Goal: Obtain resource: Download file/media

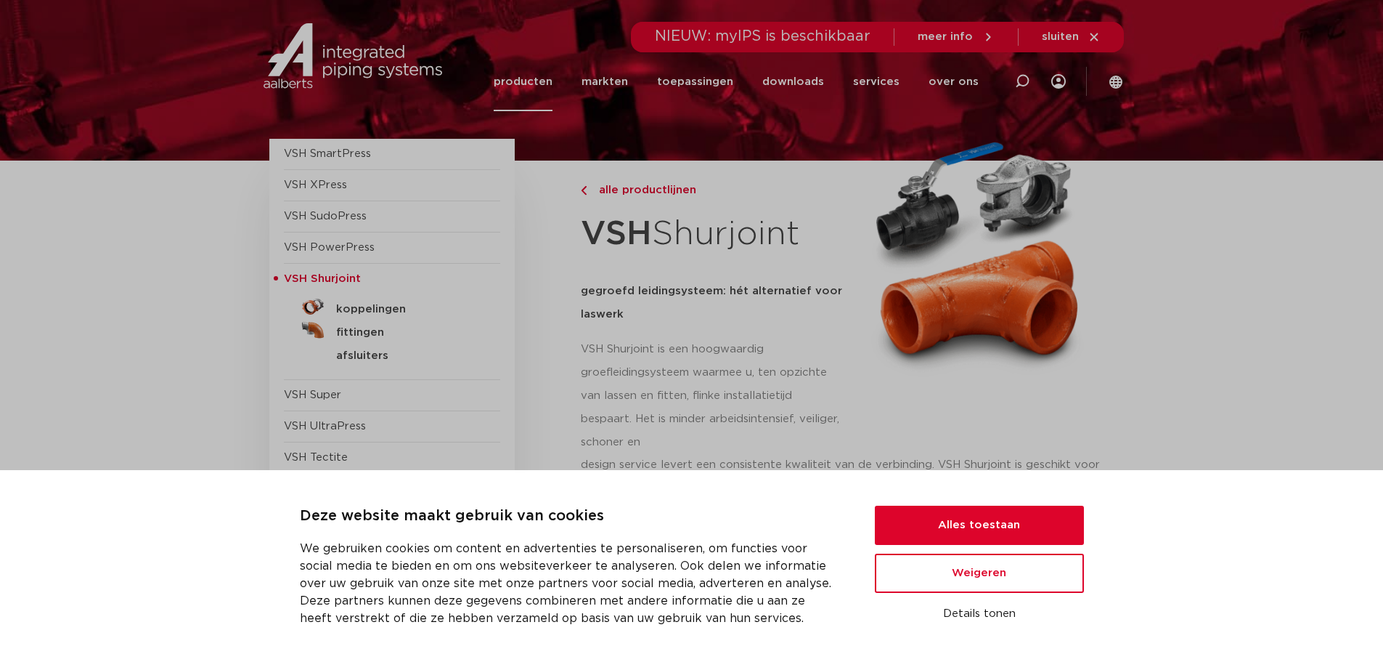
scroll to position [73, 0]
click at [948, 523] on button "Alles toestaan" at bounding box center [979, 524] width 209 height 39
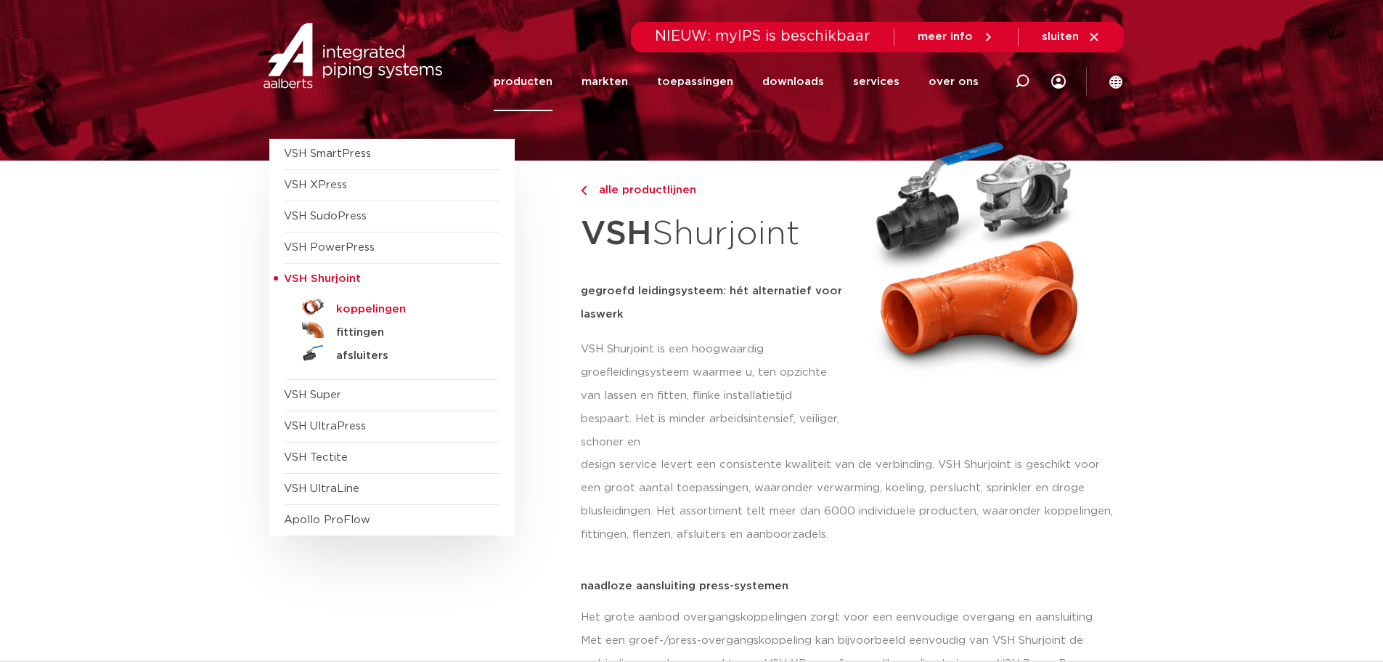
click at [402, 303] on h5 "koppelingen" at bounding box center [408, 309] width 144 height 13
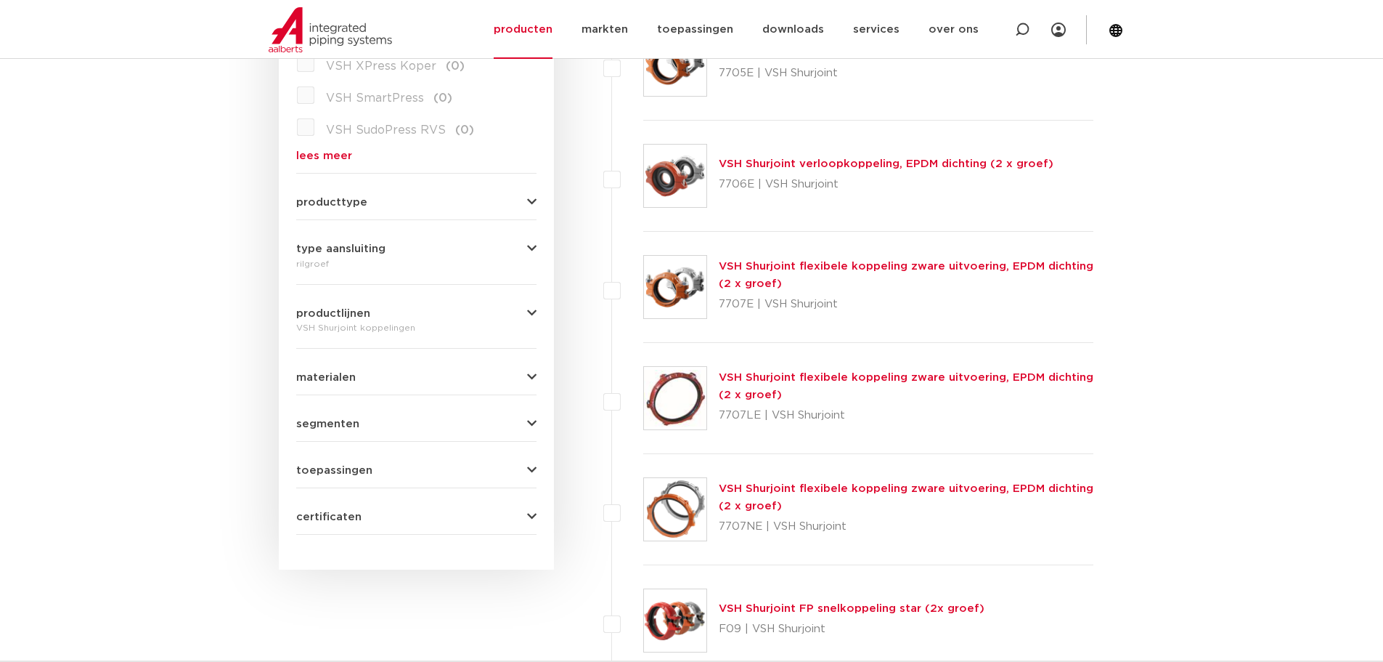
scroll to position [436, 0]
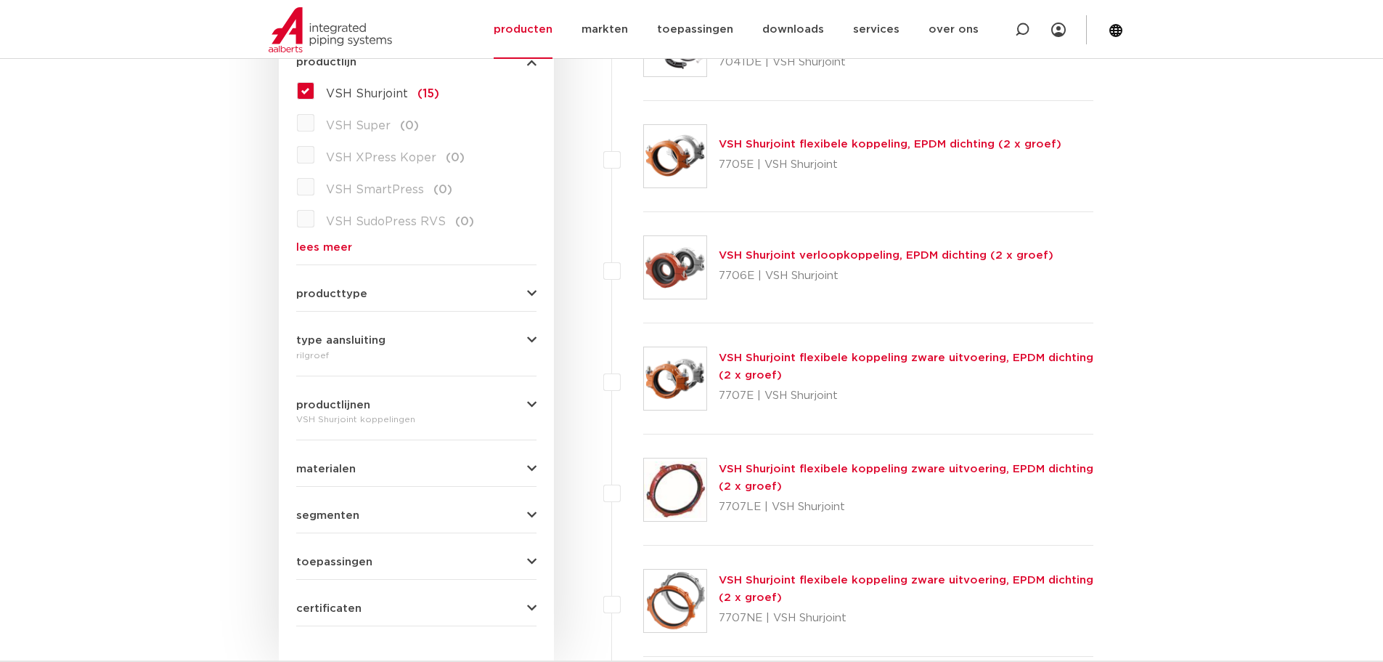
click at [314, 99] on label "VSH Shurjoint (15)" at bounding box center [376, 90] width 125 height 23
click at [0, 0] on input "VSH Shurjoint (15)" at bounding box center [0, 0] width 0 height 0
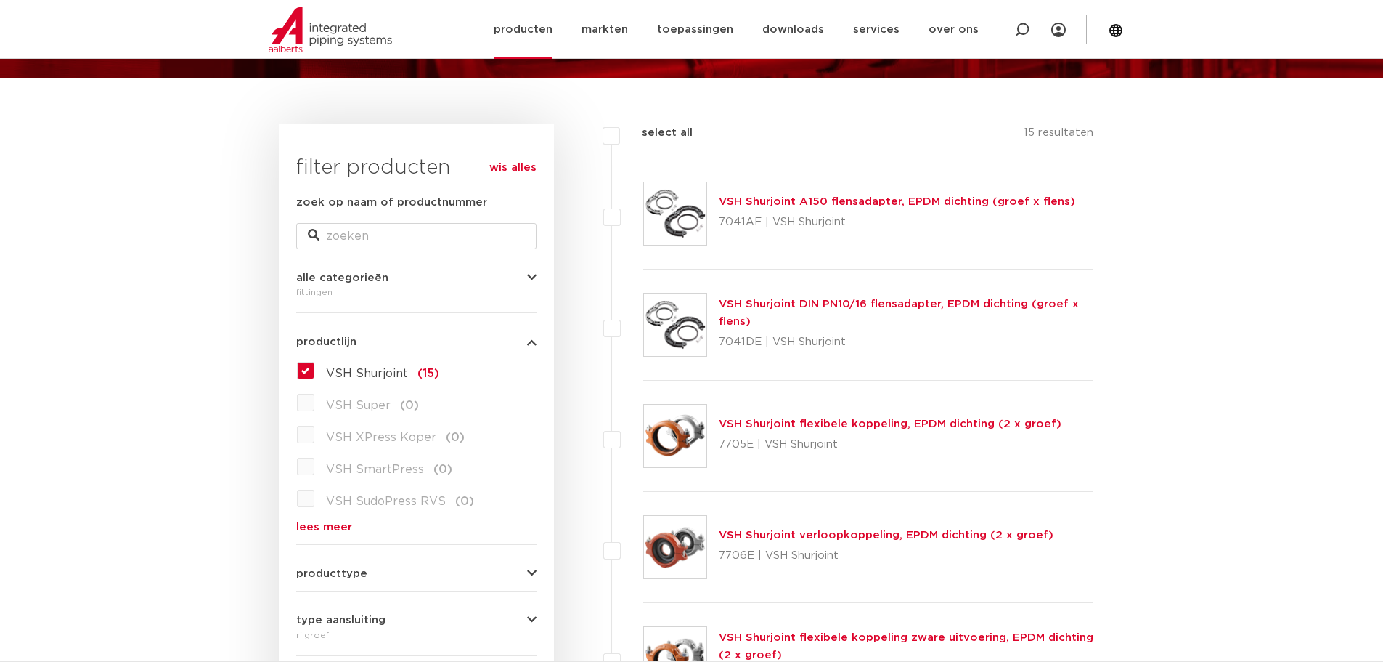
scroll to position [145, 0]
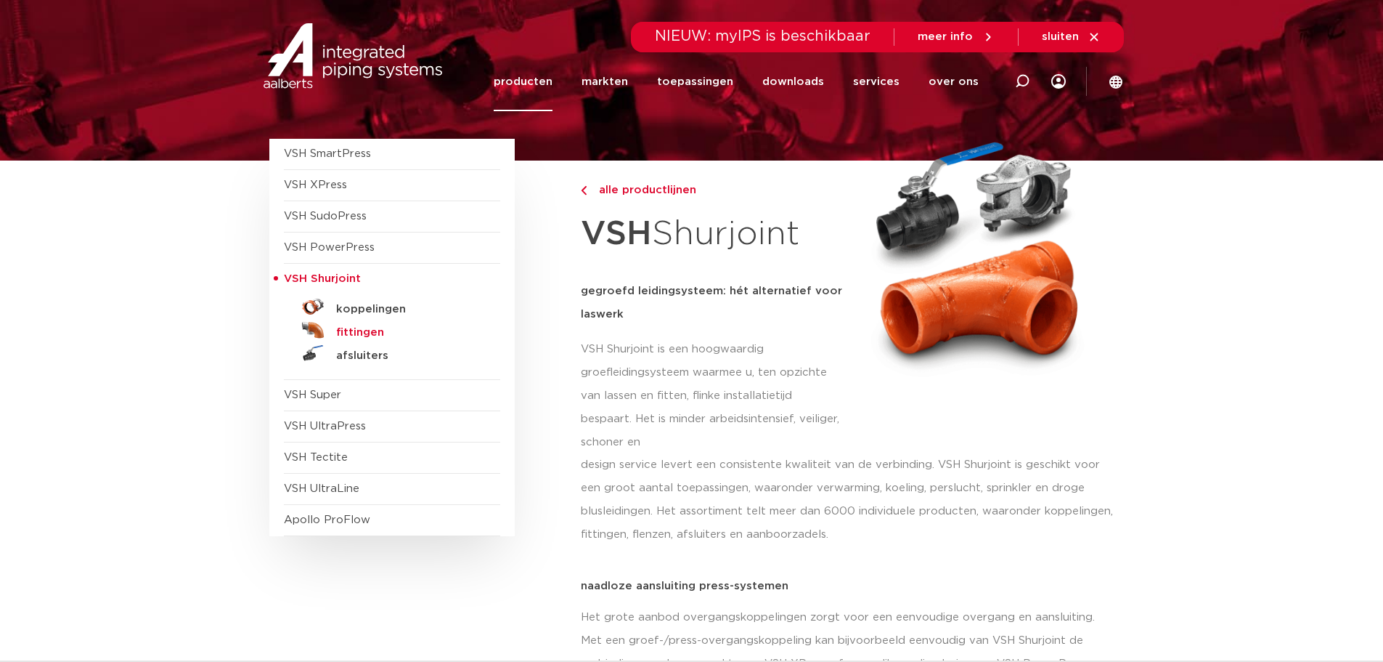
click at [367, 330] on h5 "fittingen" at bounding box center [408, 332] width 144 height 13
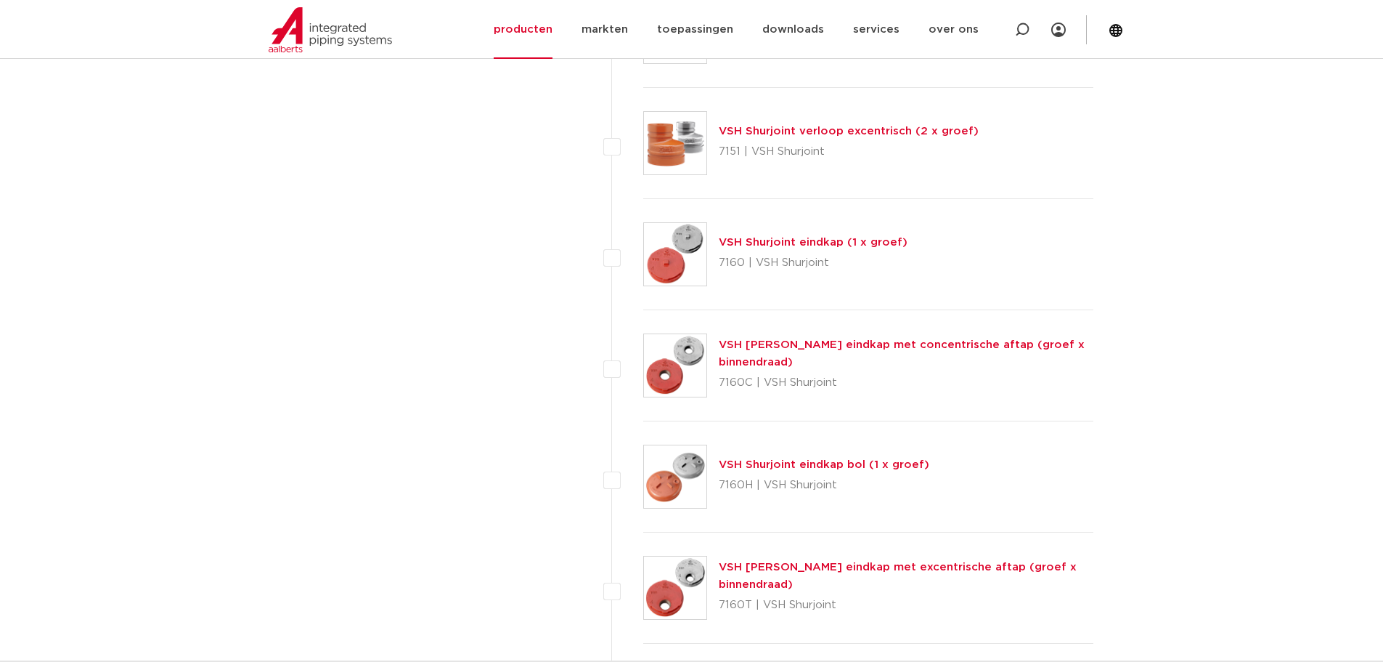
scroll to position [2687, 0]
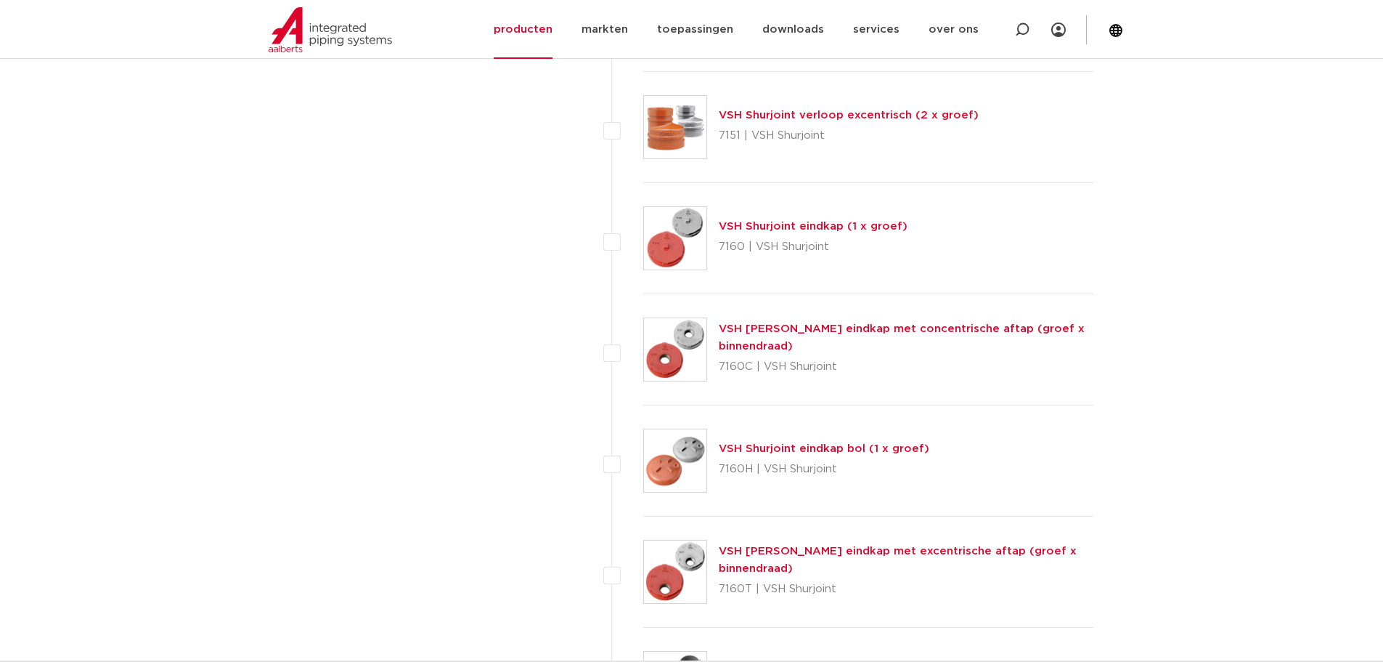
click at [850, 333] on link "VSH Shurjoint eindkap met concentrische aftap (groef x binnendraad)" at bounding box center [902, 337] width 366 height 28
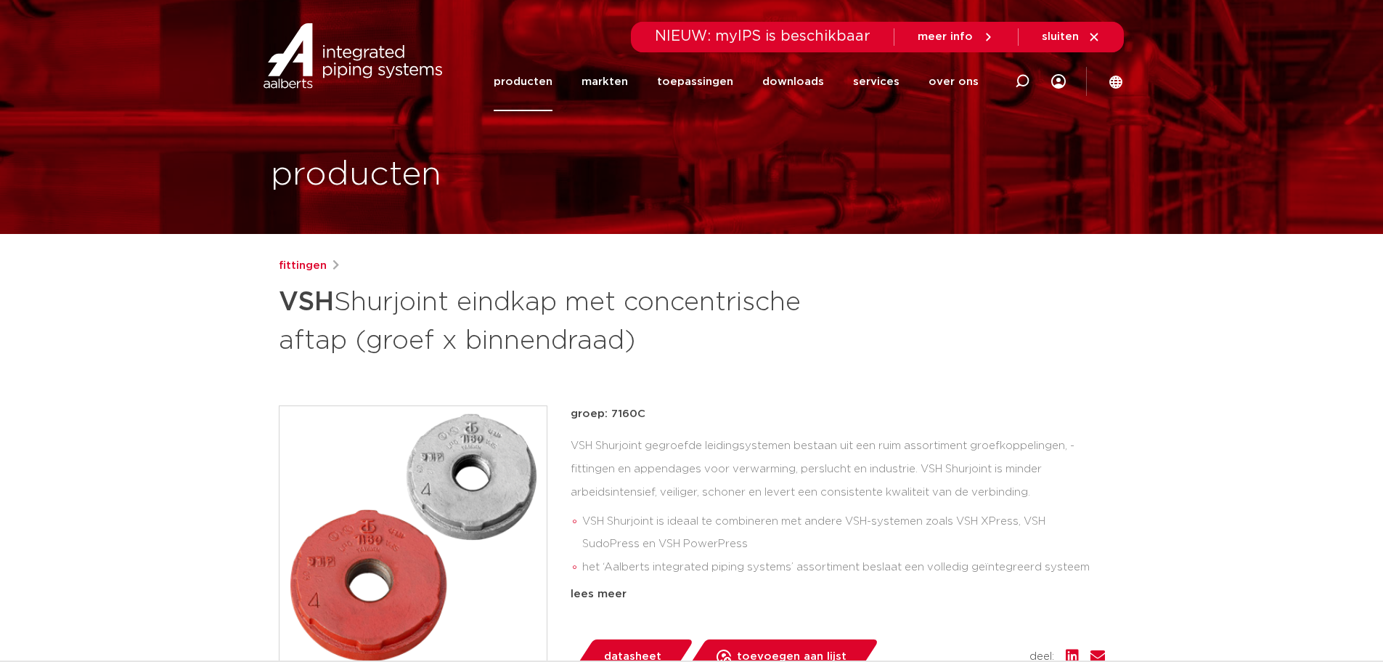
drag, startPoint x: 642, startPoint y: 347, endPoint x: 275, endPoint y: 290, distance: 371.1
click at [275, 292] on div "fittingen VSH Shurjoint eindkap met concentrische aftap (groef x binnendraad) g…" at bounding box center [692, 605] width 850 height 696
copy h1 "VSH Shurjoint eindkap met concentrische aftap (groef x binnendraad)"
click at [615, 574] on li "het ‘Aalberts integrated piping systems’ assortiment beslaat een volledig geïnt…" at bounding box center [843, 579] width 523 height 46
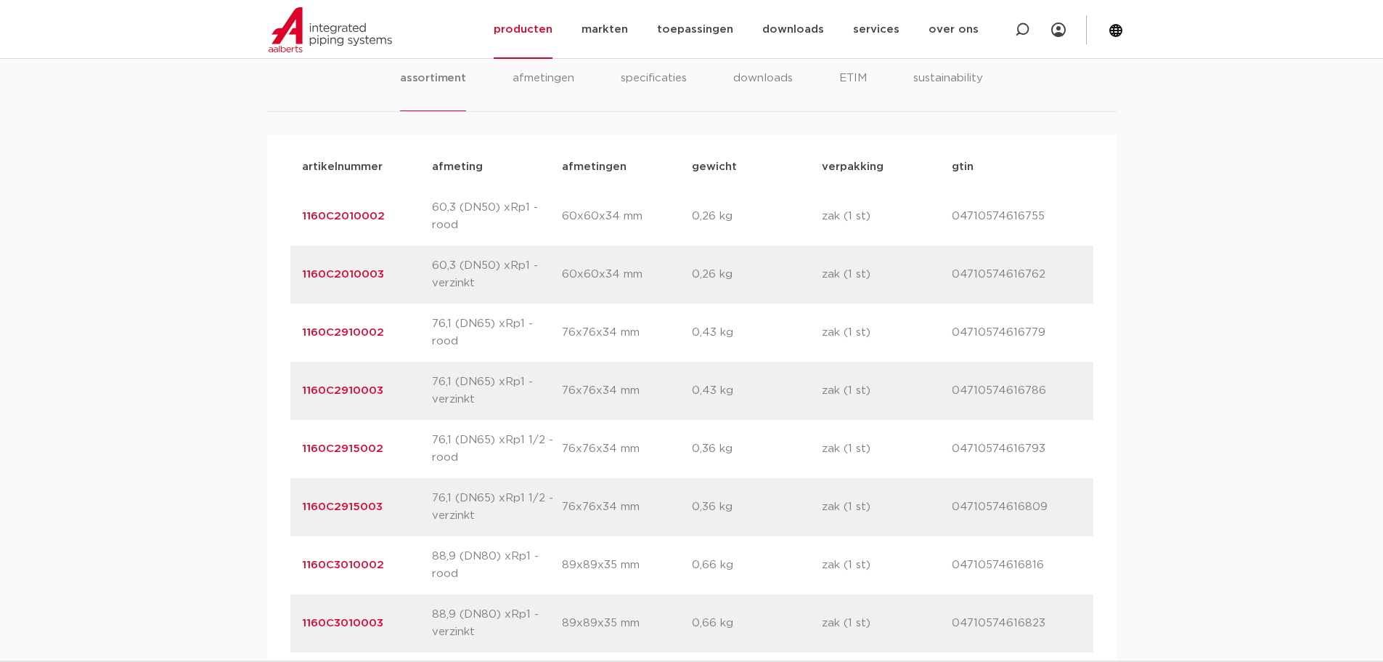
scroll to position [1017, 0]
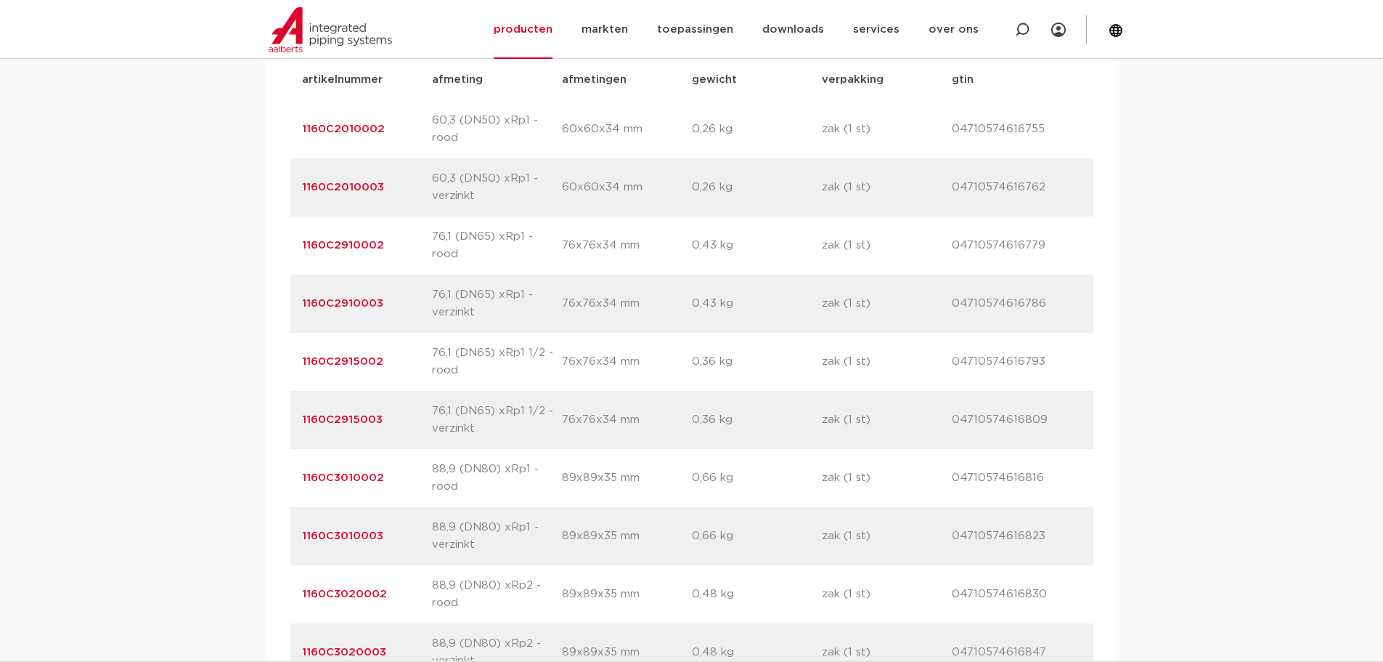
drag, startPoint x: 480, startPoint y: 413, endPoint x: 290, endPoint y: 243, distance: 255.1
copy div "1160C2910002 afmeting 76,1 (DN65) xRp1 - rood afmetingen 76x76x34 mm gewicht 0,…"
click at [205, 229] on div "assortiment afmetingen specificaties downloads ETIM sustainability assortiment …" at bounding box center [691, 663] width 1383 height 1454
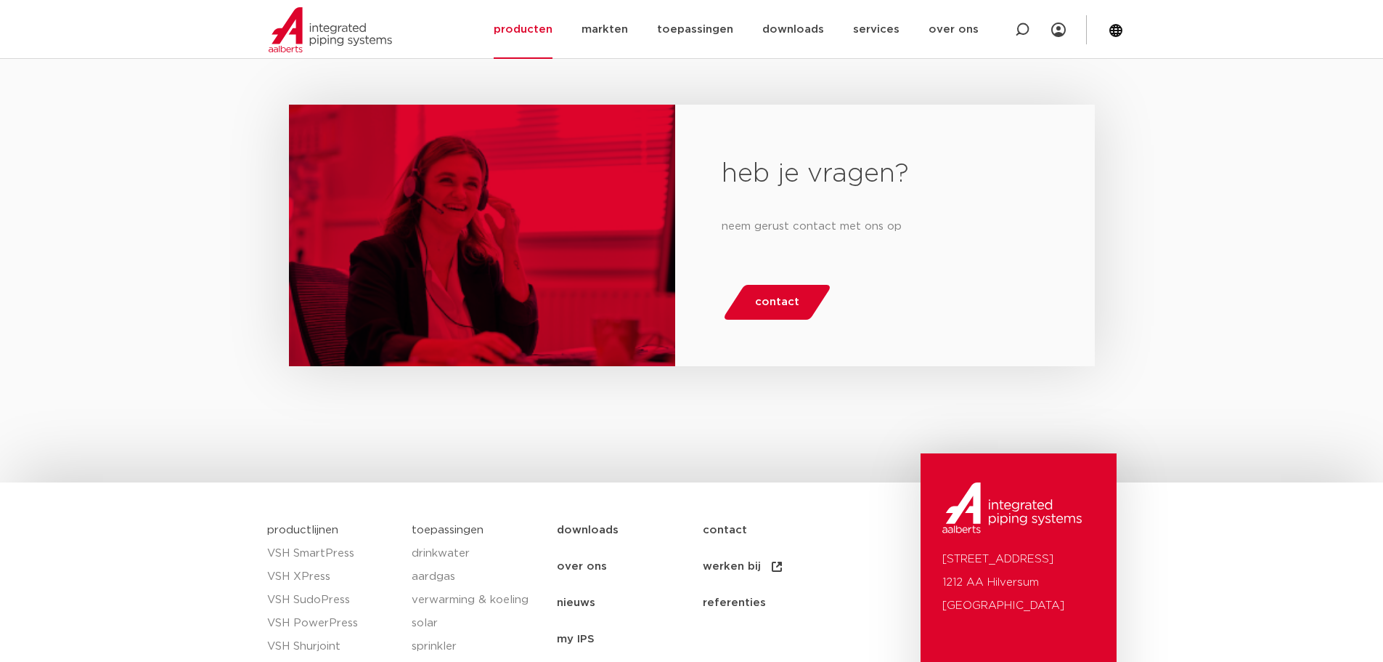
scroll to position [2603, 0]
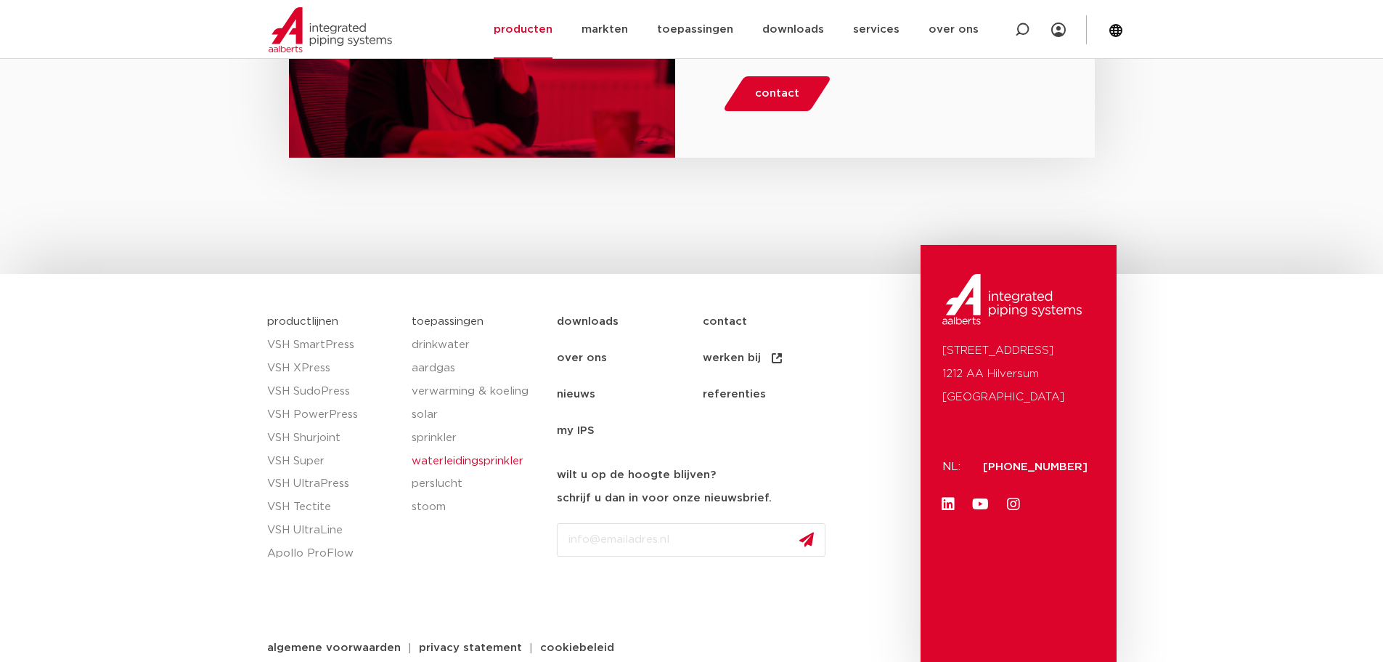
click at [529, 451] on link "waterleidingsprinkler" at bounding box center [477, 461] width 131 height 23
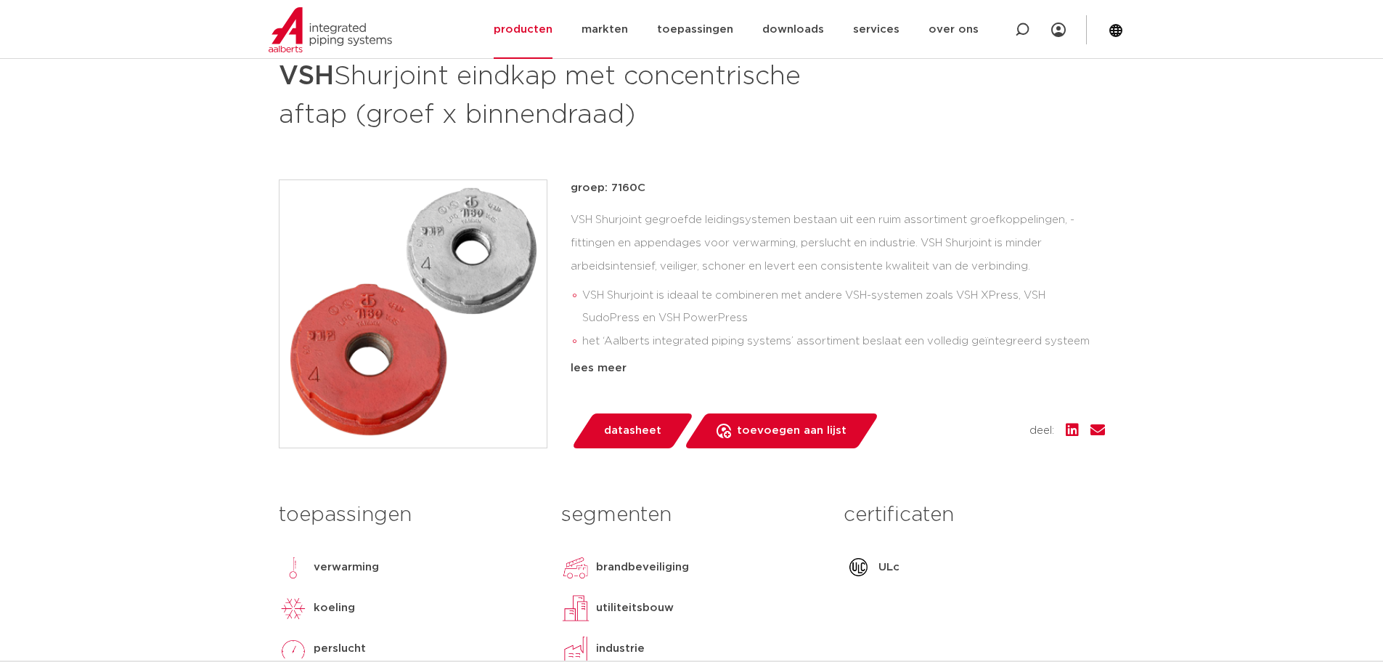
scroll to position [62, 0]
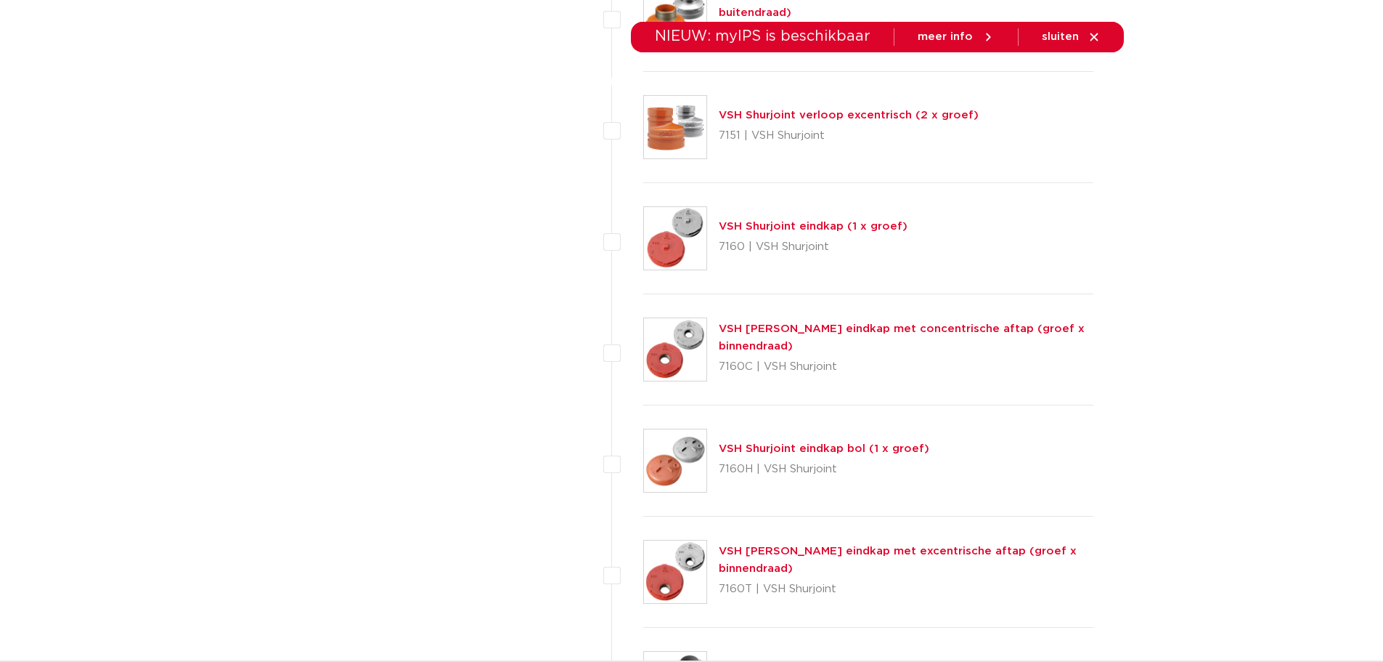
click at [792, 229] on link "VSH Shurjoint eindkap (1 x groef)" at bounding box center [813, 226] width 189 height 11
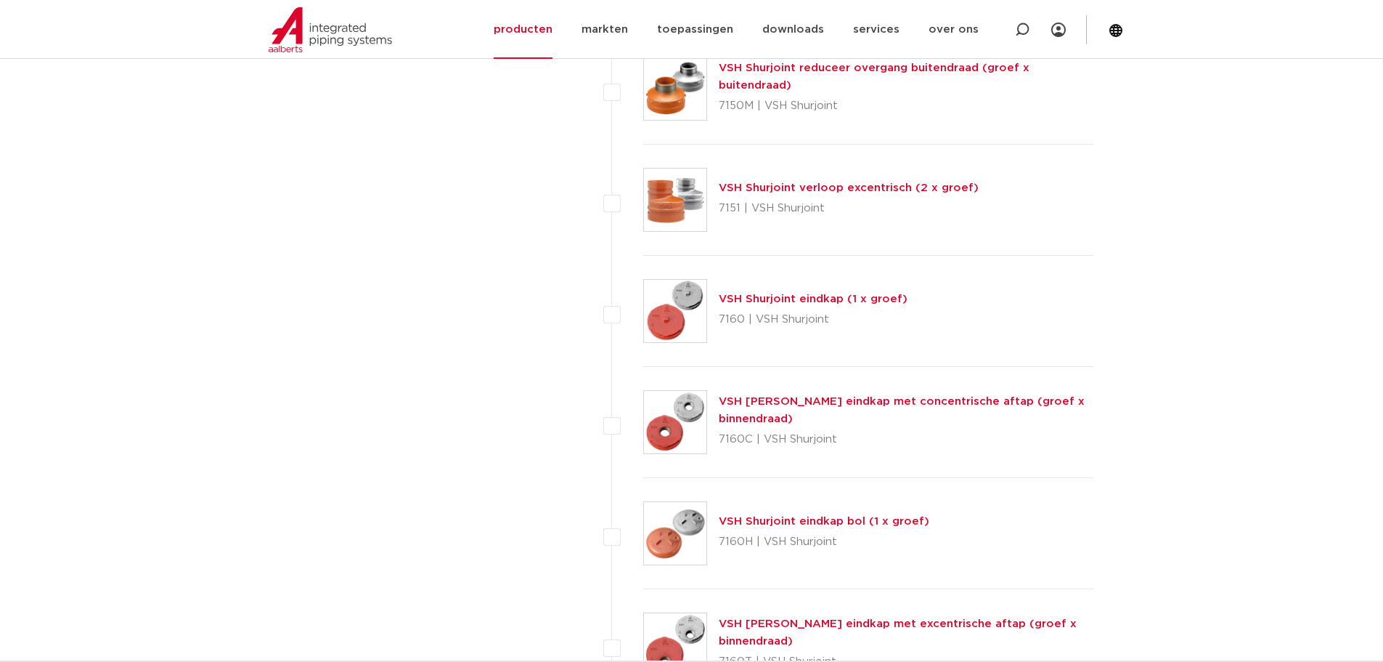
scroll to position [2396, 0]
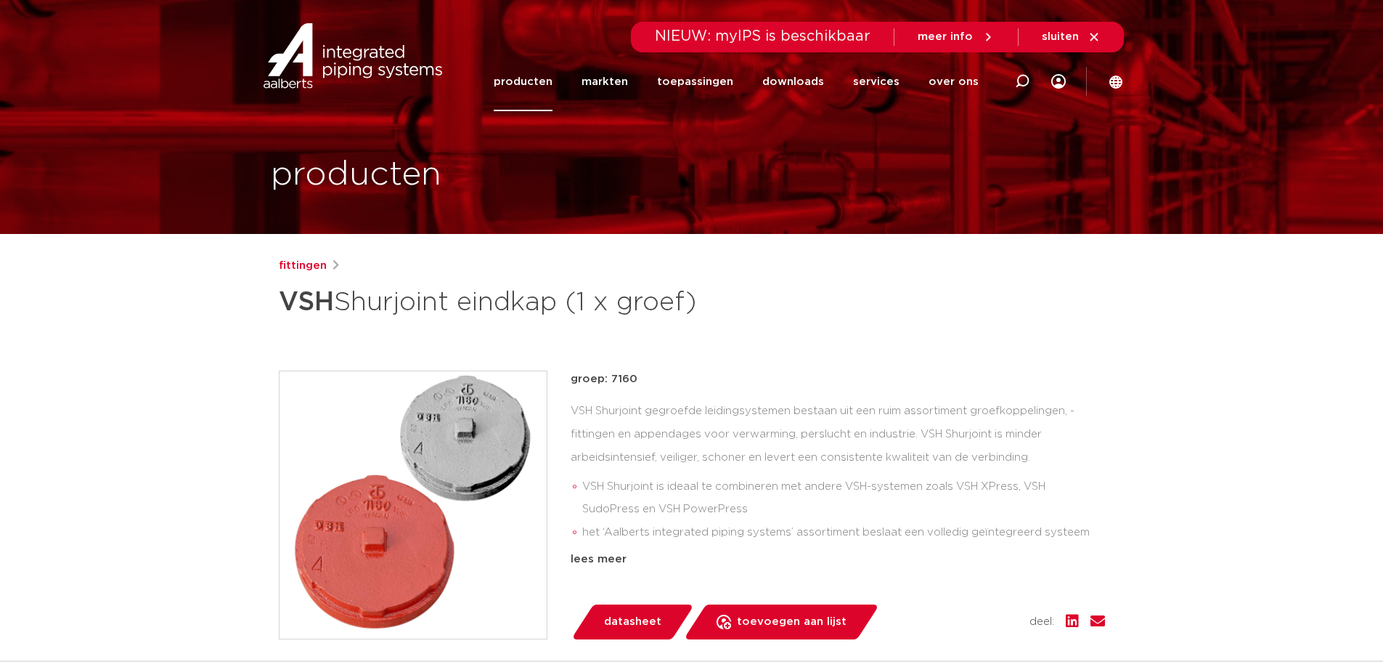
drag, startPoint x: 707, startPoint y: 304, endPoint x: 267, endPoint y: 294, distance: 439.5
click at [267, 294] on div "fittingen VSH Shurjoint eindkap (1 x groef) groep: 7160 VSH Shurjoint is ideaal…" at bounding box center [692, 587] width 850 height 661
copy h1 "VSH Shurjoint eindkap (1 x groef)"
click at [761, 510] on li "VSH Shurjoint is ideaal te combineren met andere VSH-systemen zoals VSH XPress,…" at bounding box center [843, 498] width 523 height 46
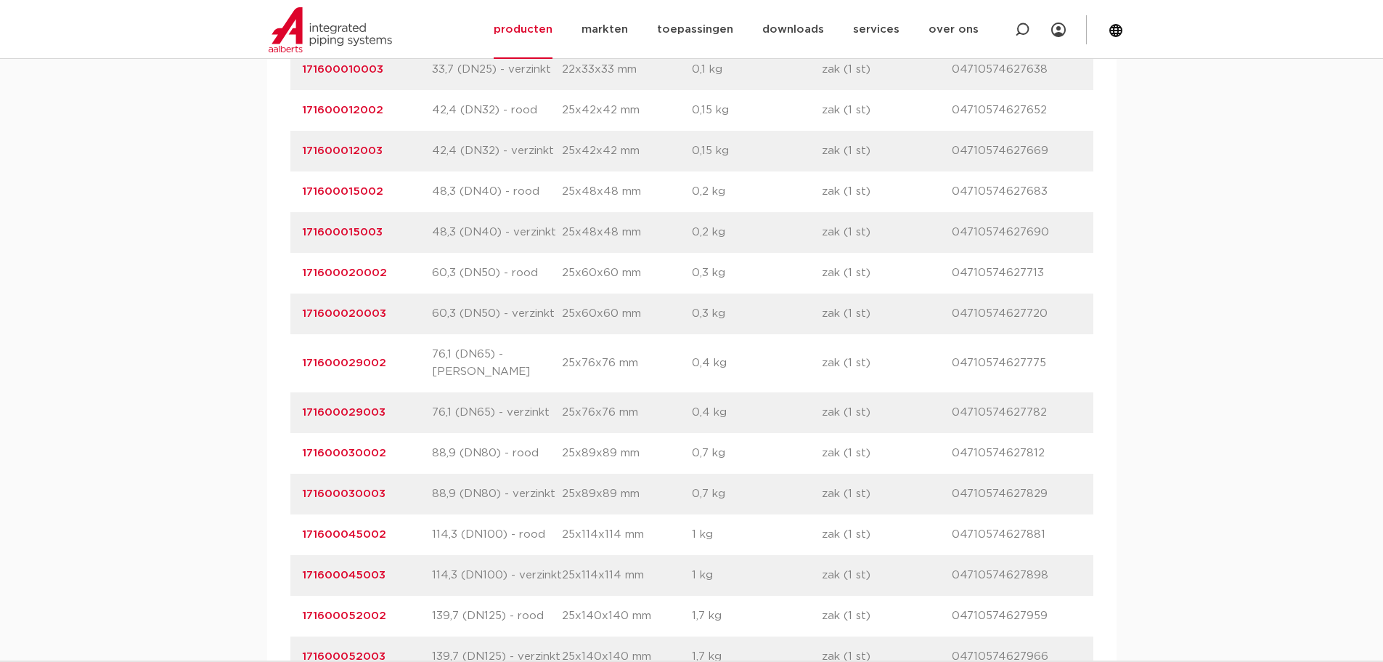
scroll to position [1089, 0]
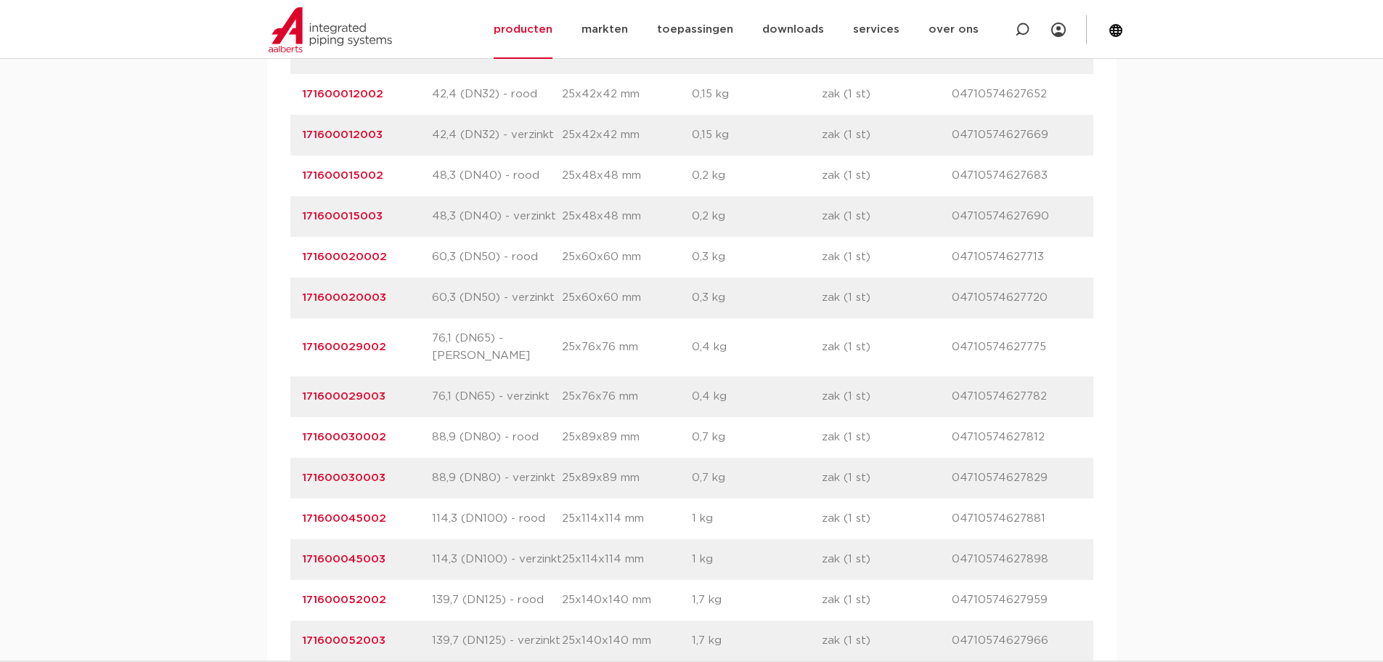
click at [383, 391] on link "171600029003" at bounding box center [344, 396] width 84 height 11
drag, startPoint x: 383, startPoint y: 381, endPoint x: 306, endPoint y: 343, distance: 85.1
click at [306, 343] on div "artikelnummer afmeting afmetingen gewicht verpakking gtin artikelnummer 1716000…" at bounding box center [691, 556] width 803 height 1208
drag, startPoint x: 553, startPoint y: 382, endPoint x: 279, endPoint y: 325, distance: 280.4
click at [279, 325] on div "artikelnummer afmeting afmetingen gewicht verpakking gtin artikelnummer 1716000…" at bounding box center [692, 556] width 850 height 1232
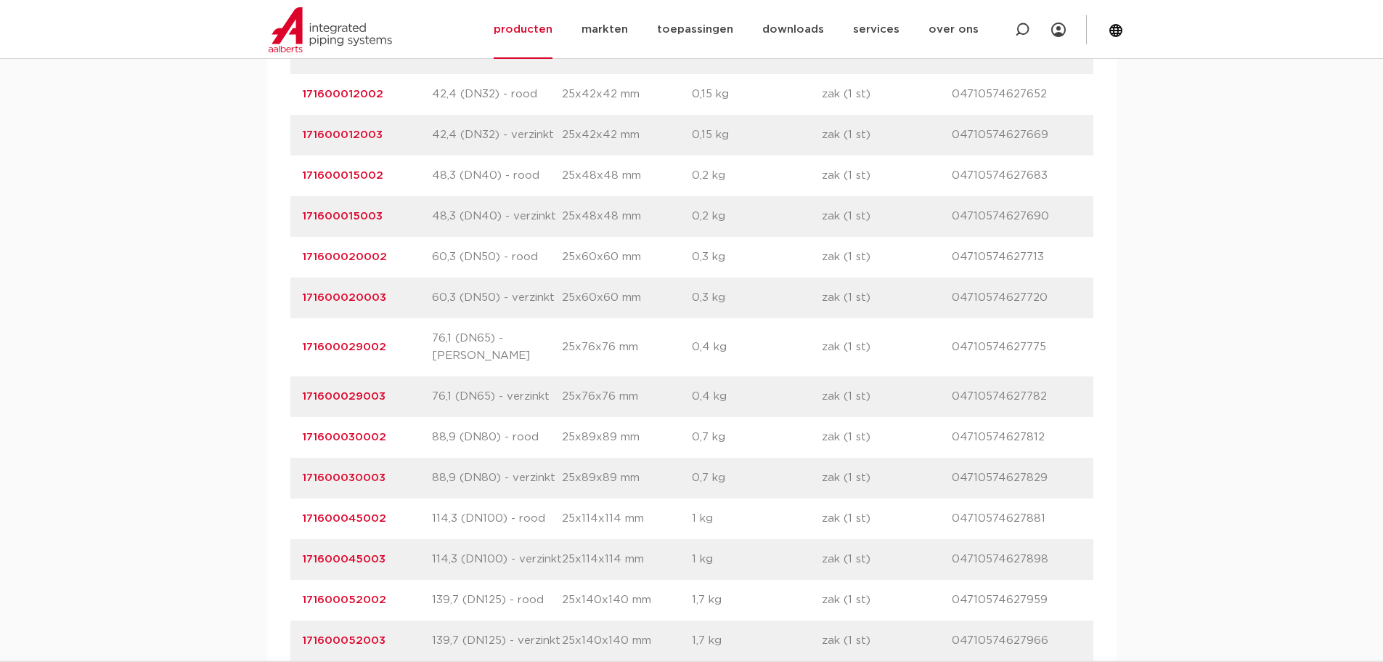
copy div "171600029002 afmeting 76,1 (DN65) - rood afmetingen 25x76x76 mm gewicht 0,4 kg …"
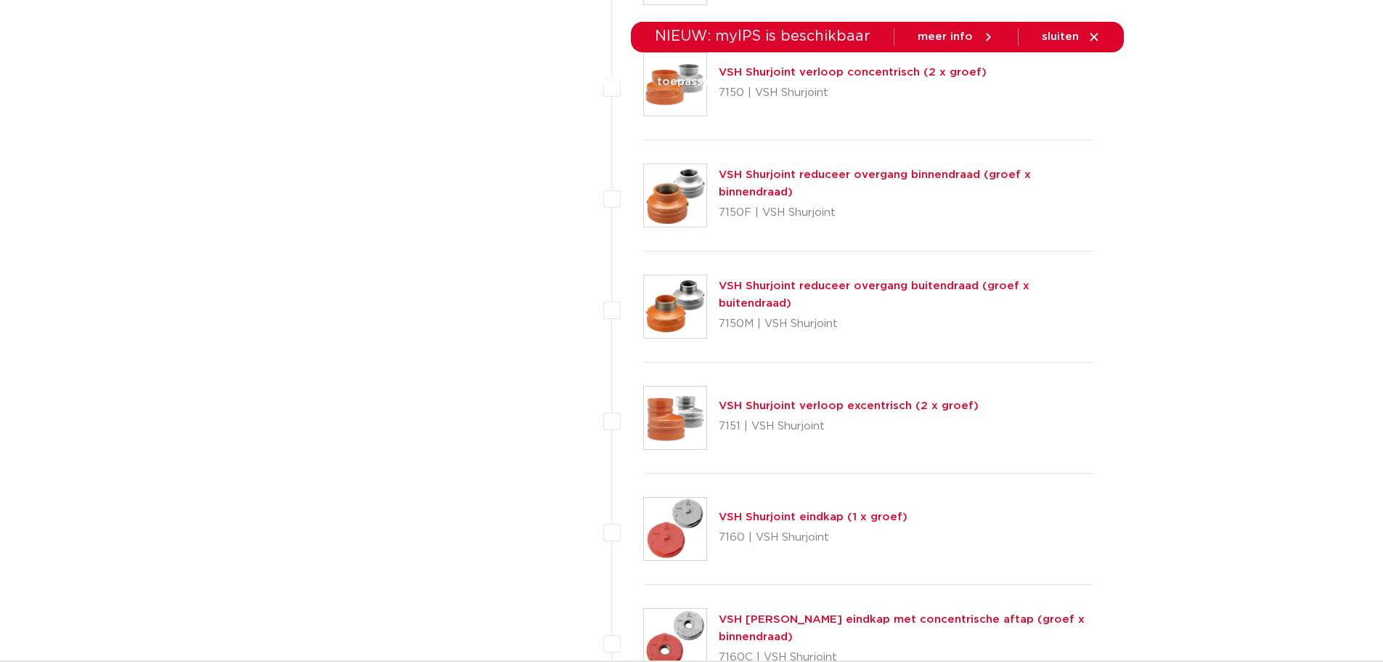
click at [983, 496] on div "VSH Shurjoint eindkap (1 x groef) 7160 | VSH Shurjoint" at bounding box center [868, 528] width 451 height 111
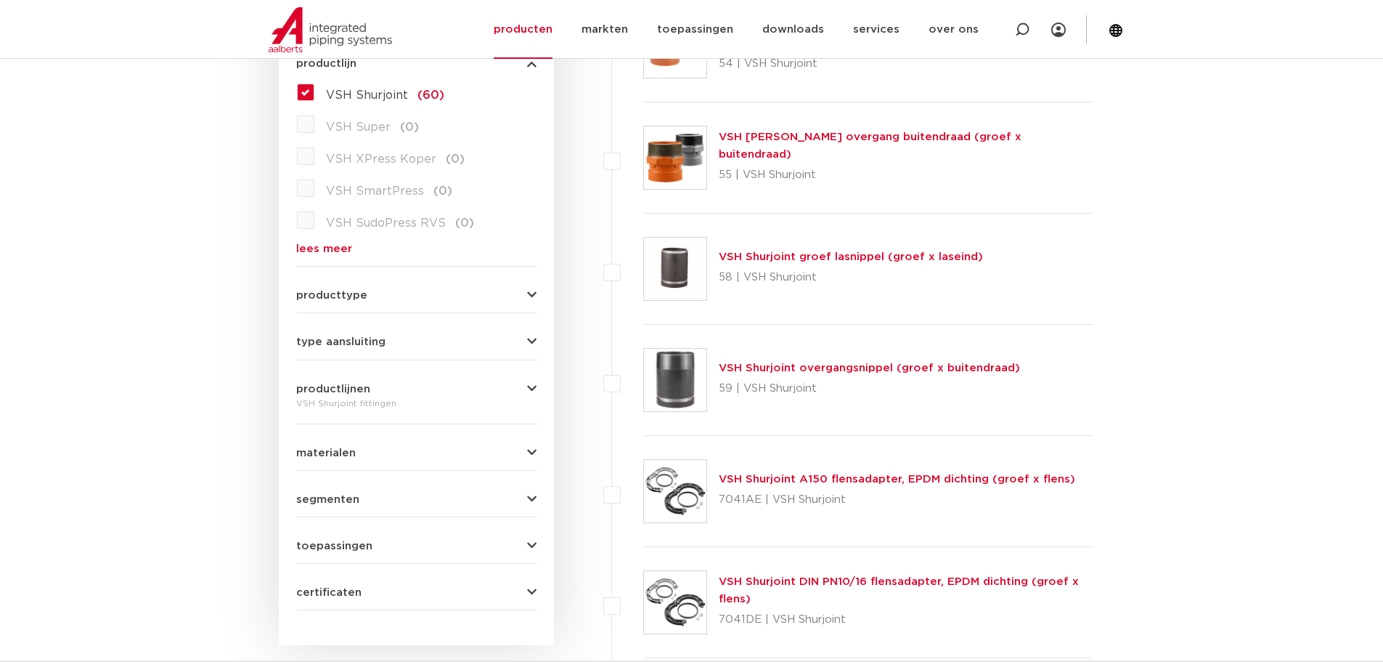
scroll to position [436, 0]
click at [447, 452] on button "materialen" at bounding box center [416, 451] width 240 height 11
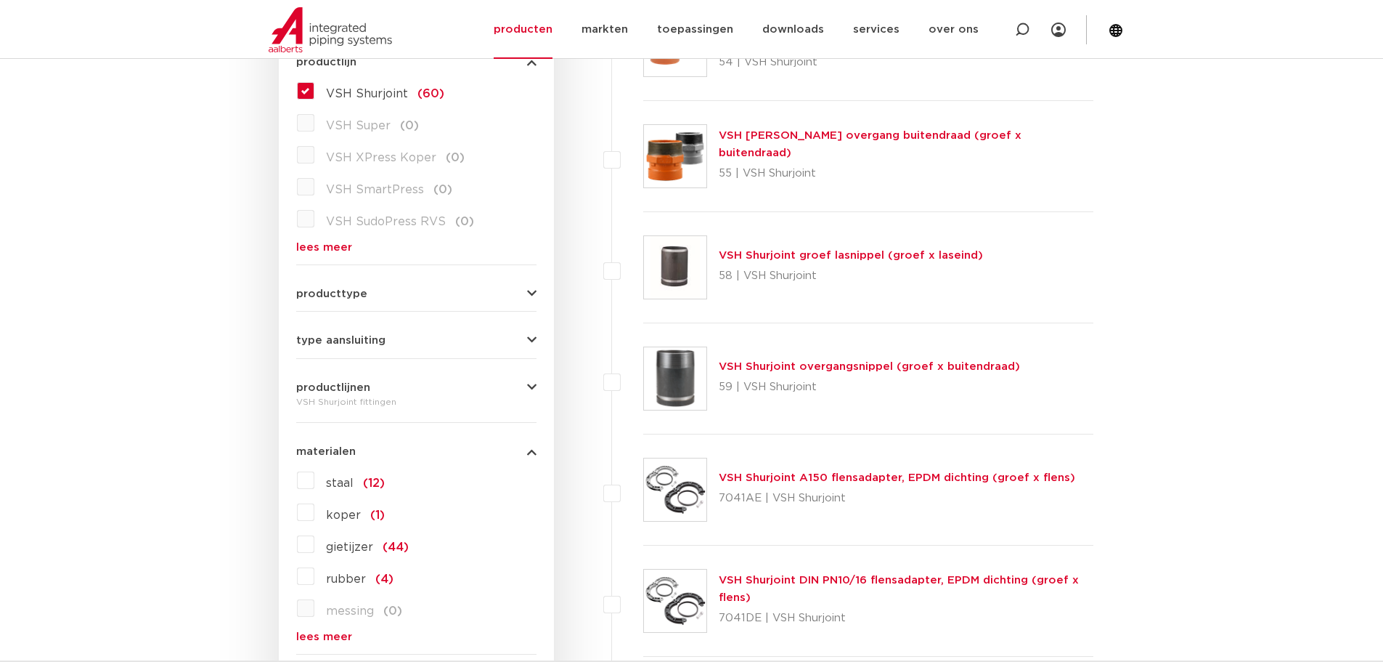
click at [446, 449] on button "materialen" at bounding box center [416, 451] width 240 height 11
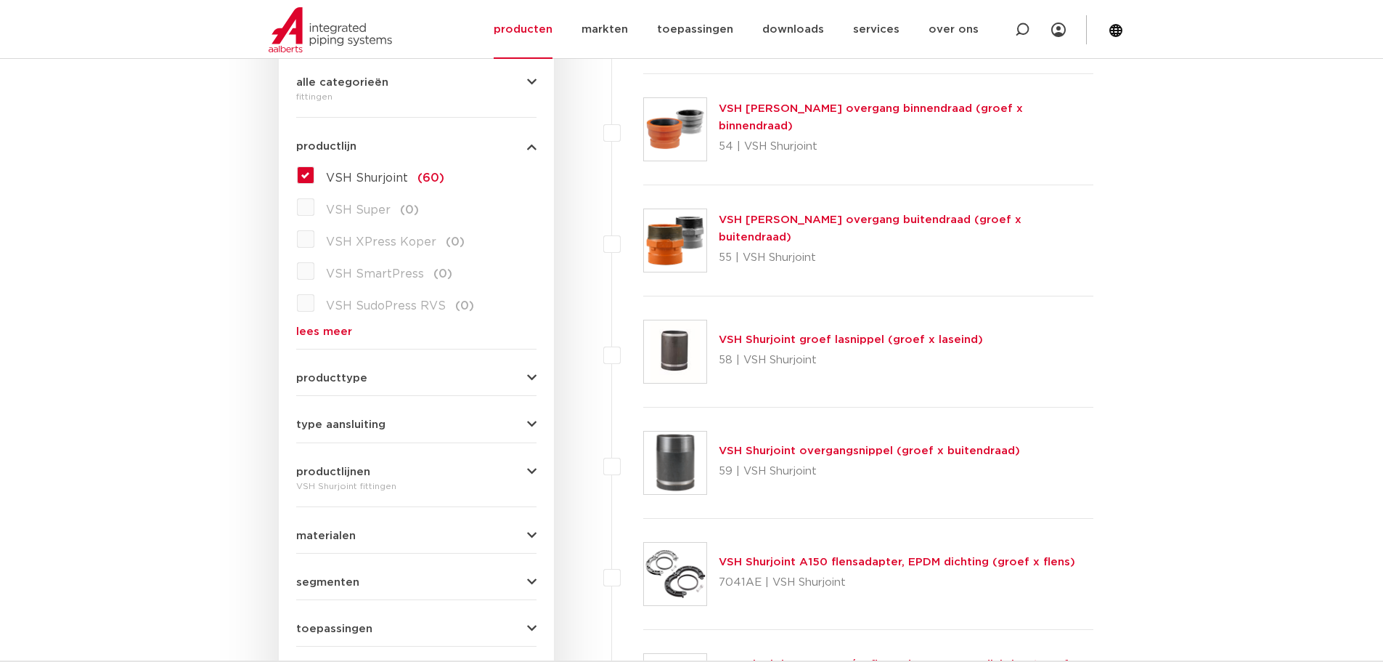
scroll to position [218, 0]
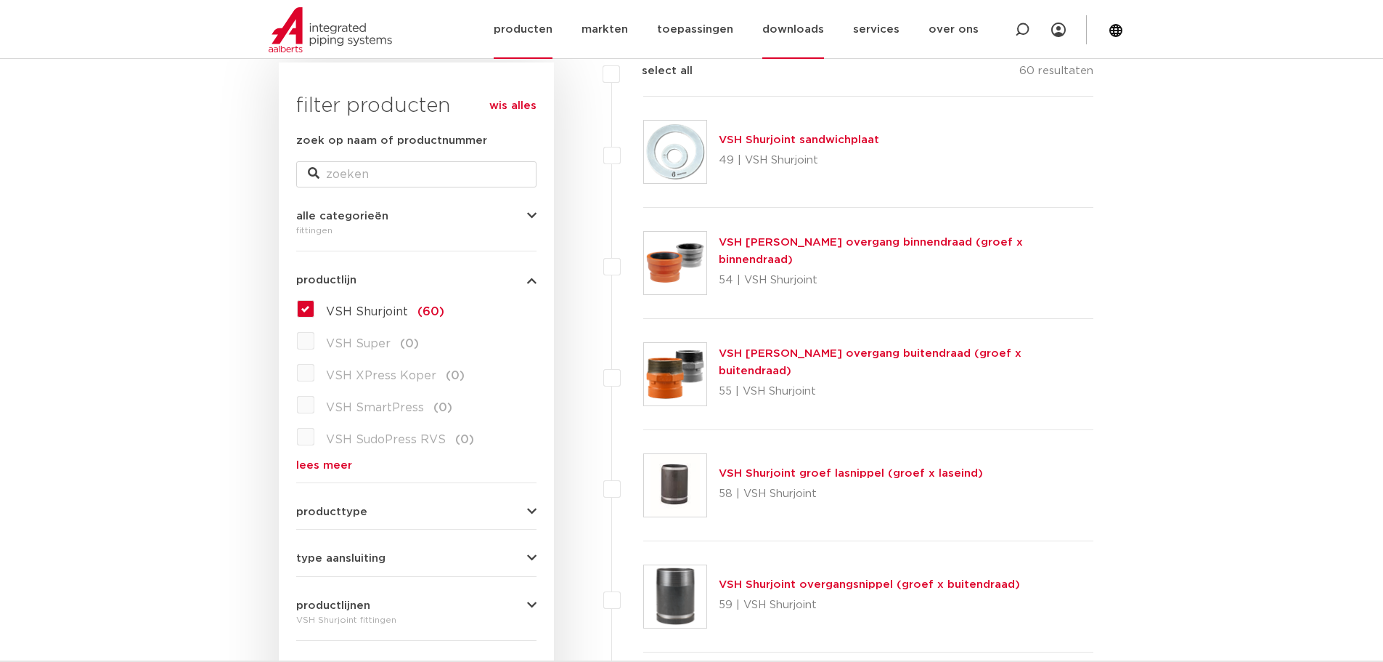
click at [786, 37] on link "downloads" at bounding box center [793, 29] width 62 height 59
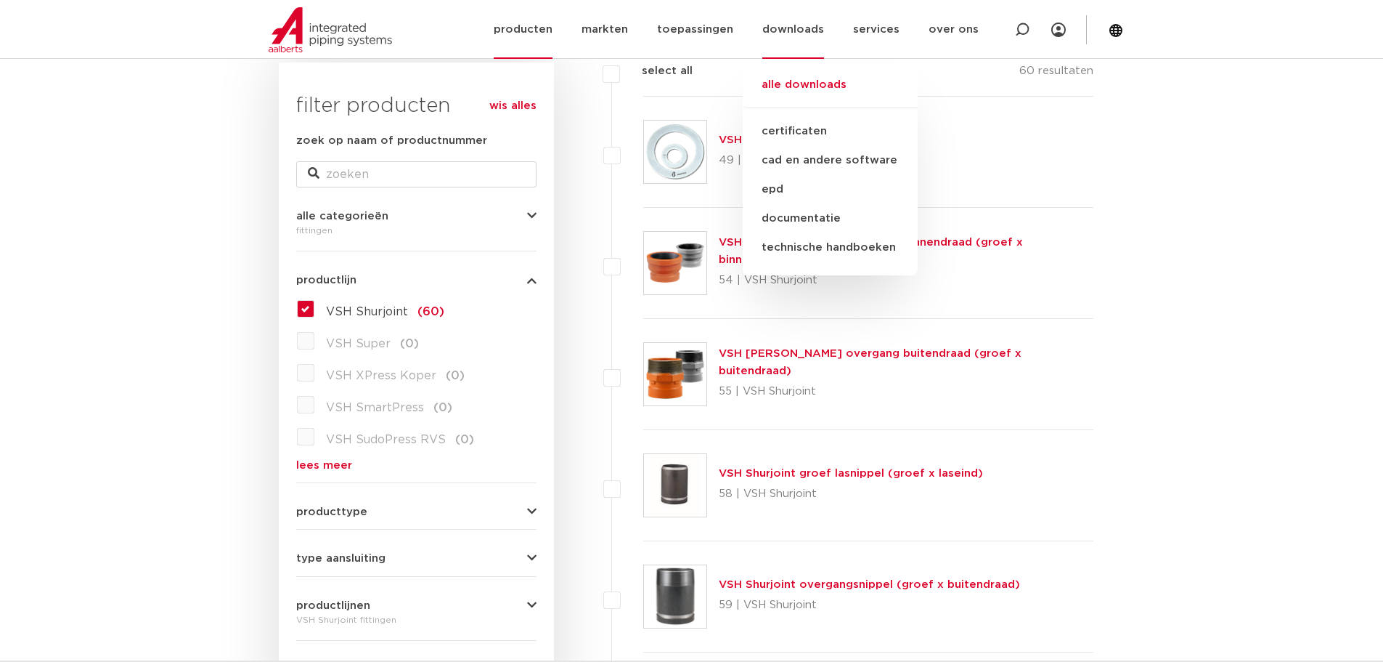
click at [790, 80] on link "alle downloads" at bounding box center [830, 92] width 175 height 32
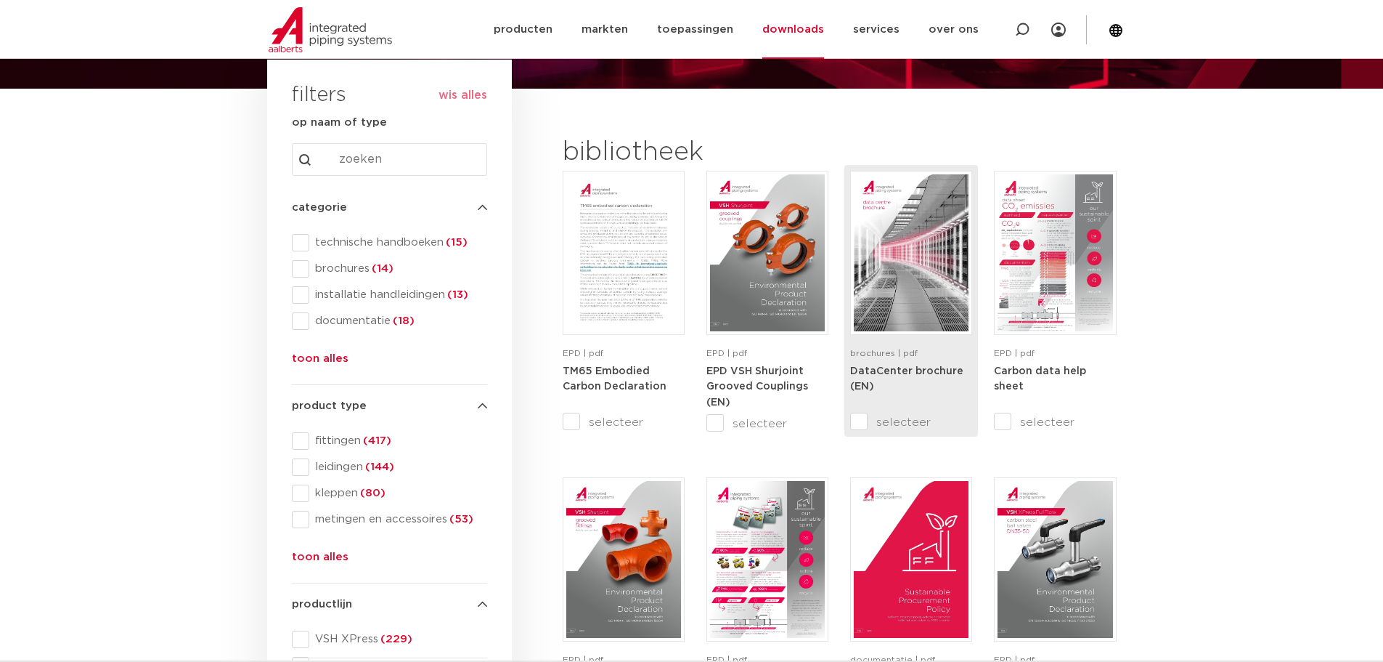
scroll to position [290, 0]
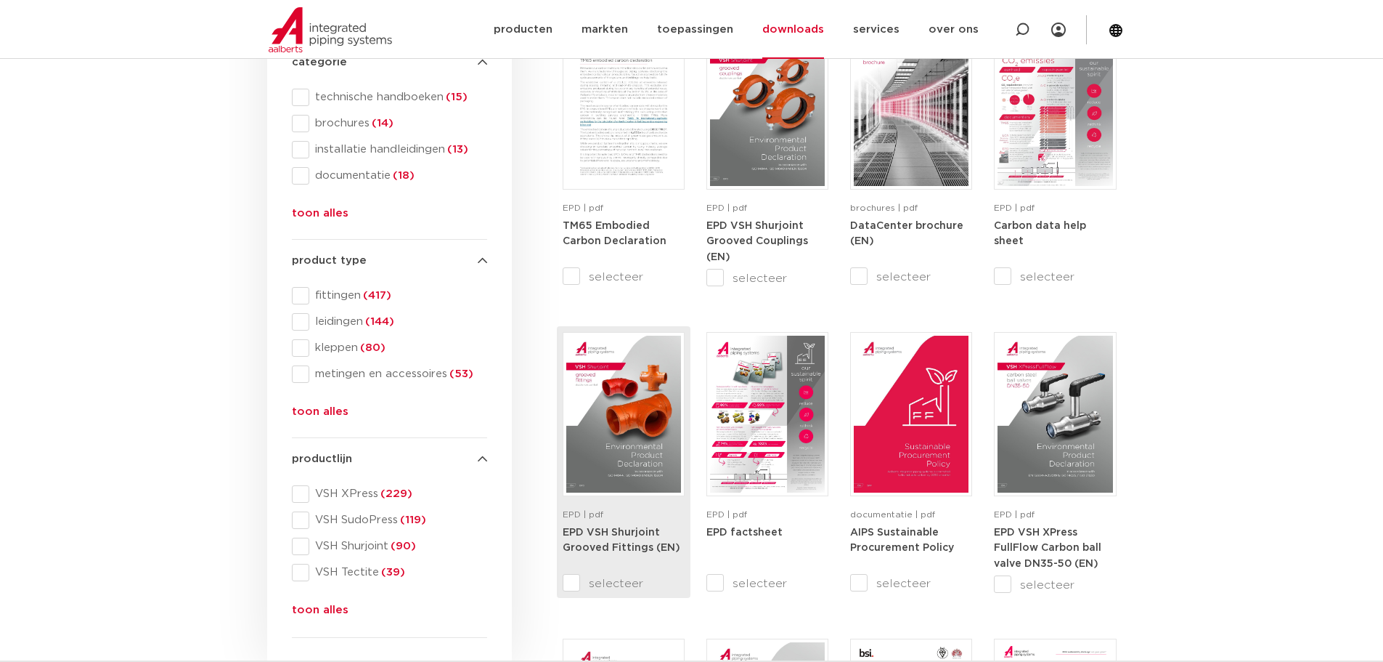
click at [654, 425] on img at bounding box center [623, 413] width 115 height 157
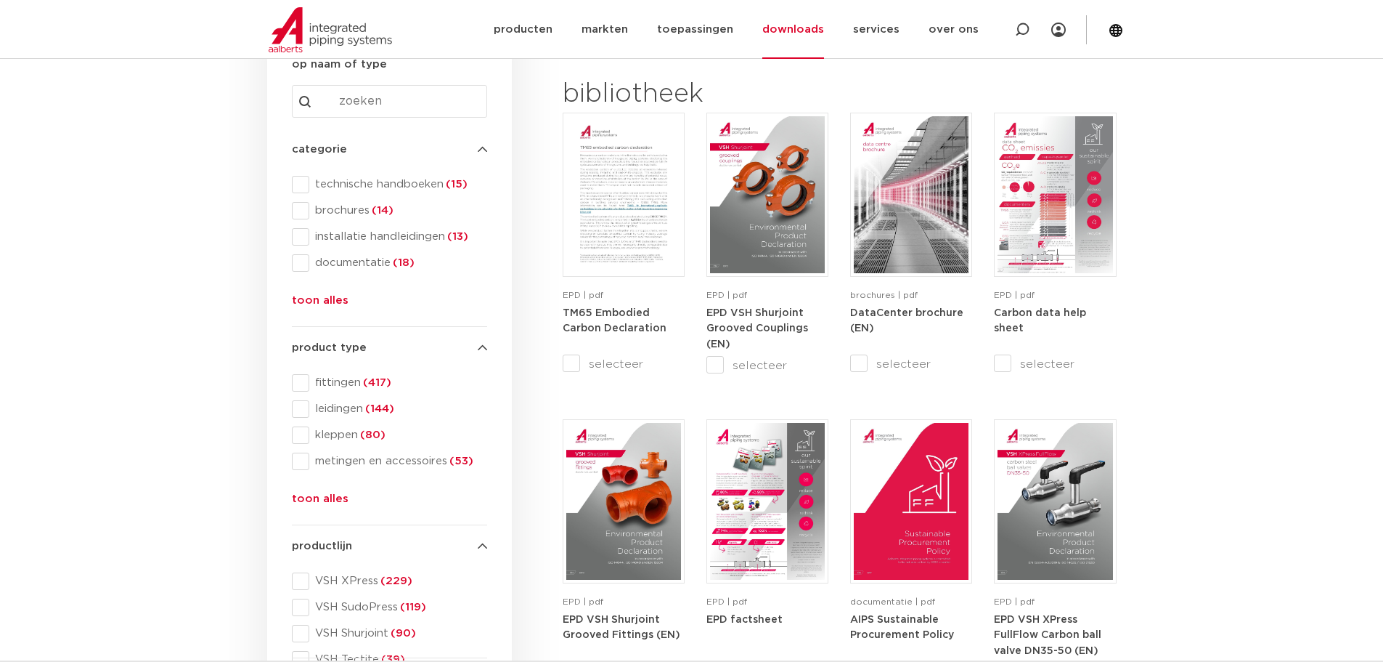
scroll to position [73, 0]
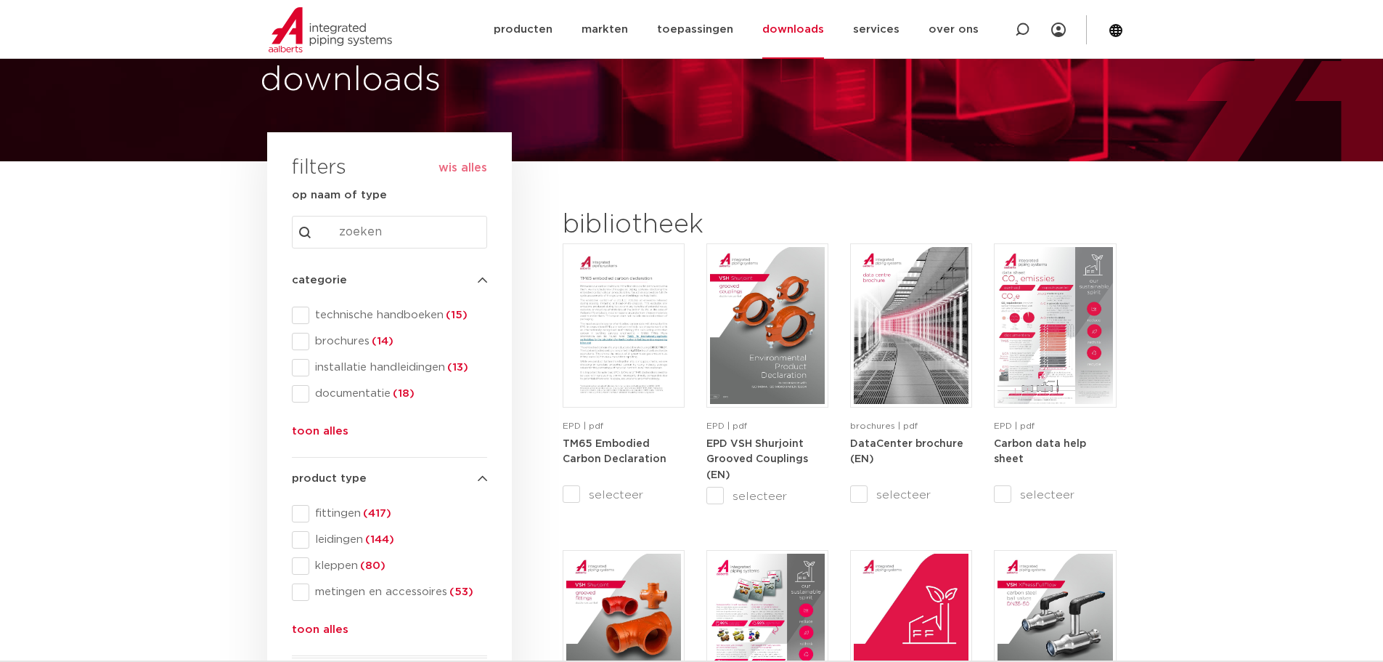
click at [336, 515] on span "fittingen (417)" at bounding box center [398, 513] width 178 height 15
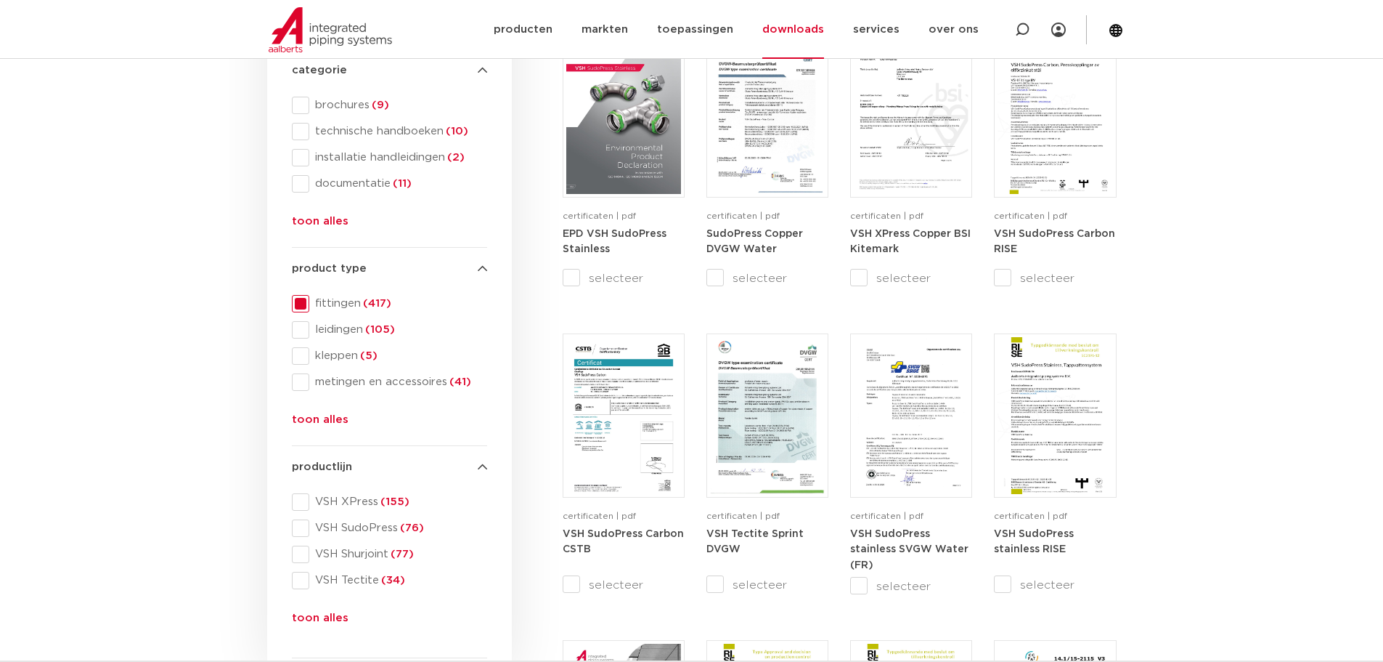
scroll to position [363, 0]
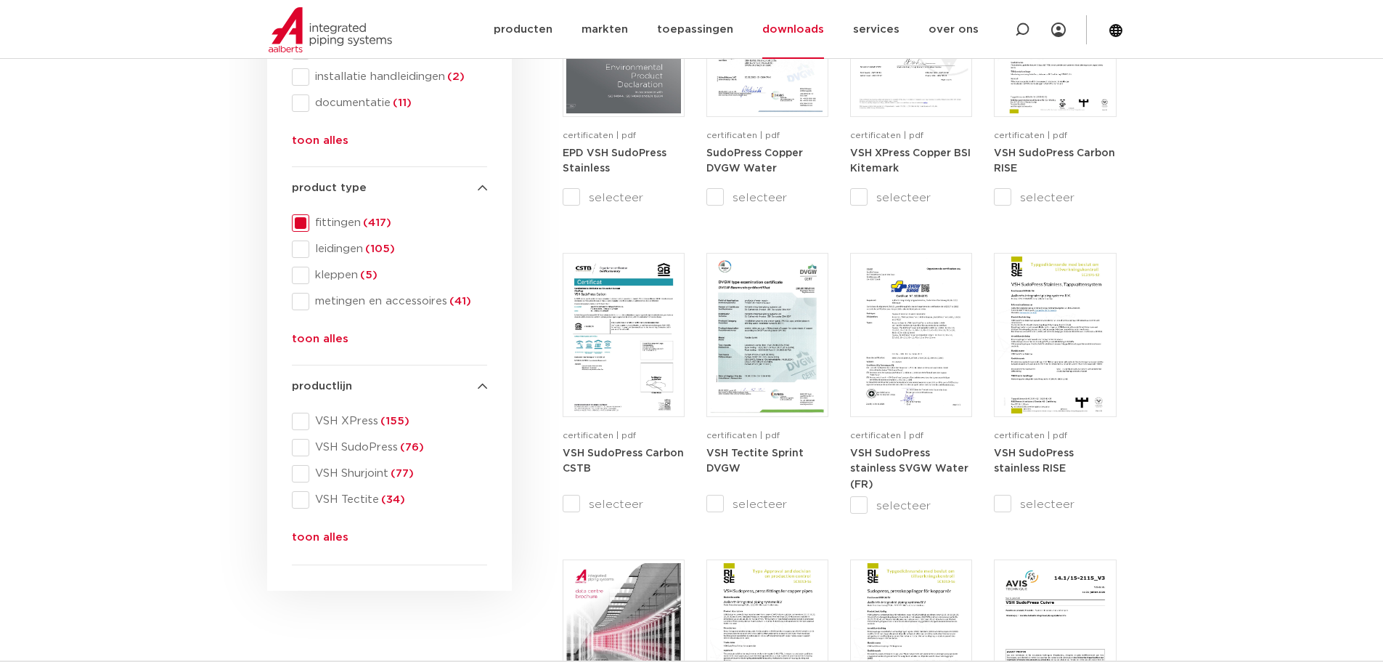
click at [363, 475] on span "VSH Shurjoint (77)" at bounding box center [398, 473] width 178 height 15
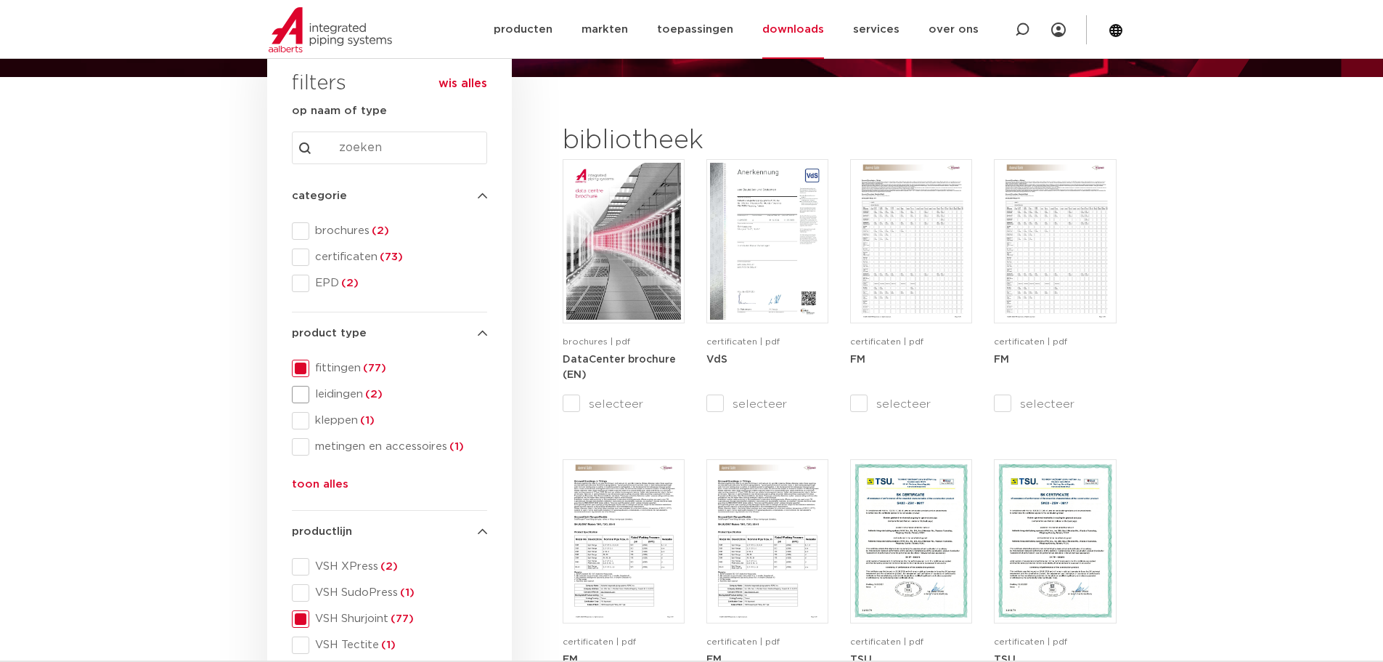
scroll to position [145, 0]
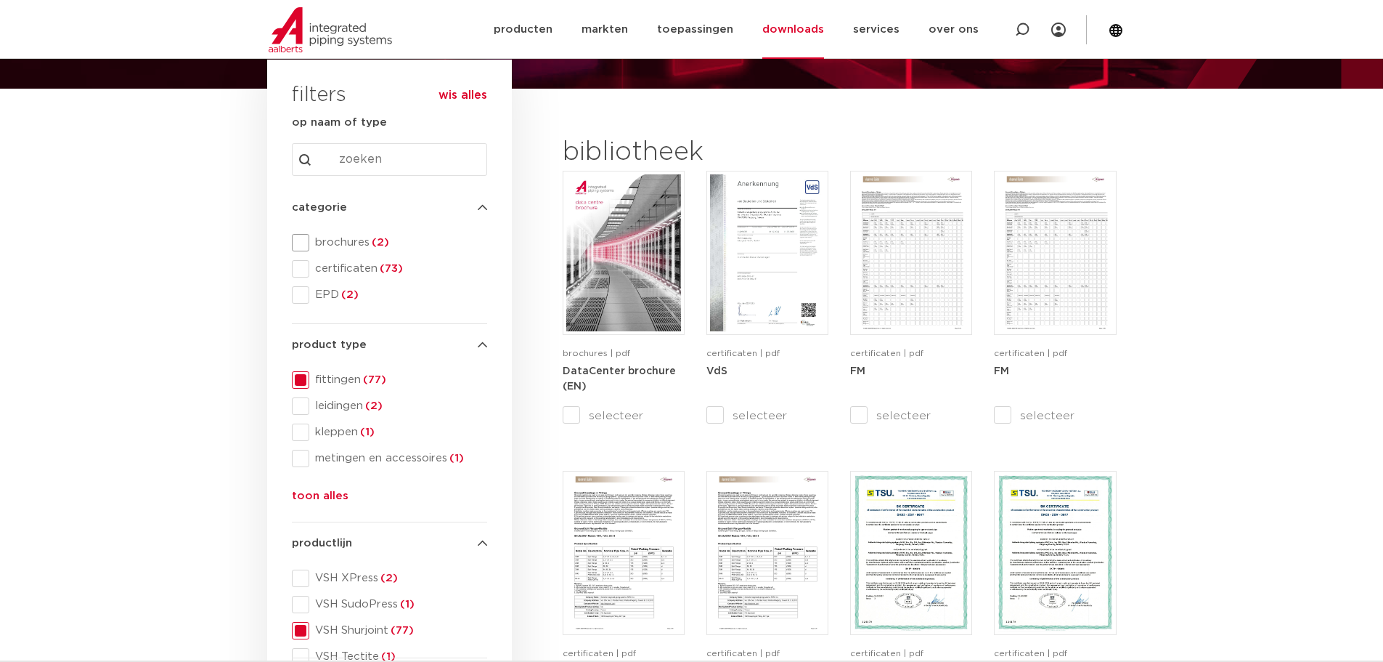
click at [305, 244] on span at bounding box center [300, 242] width 17 height 17
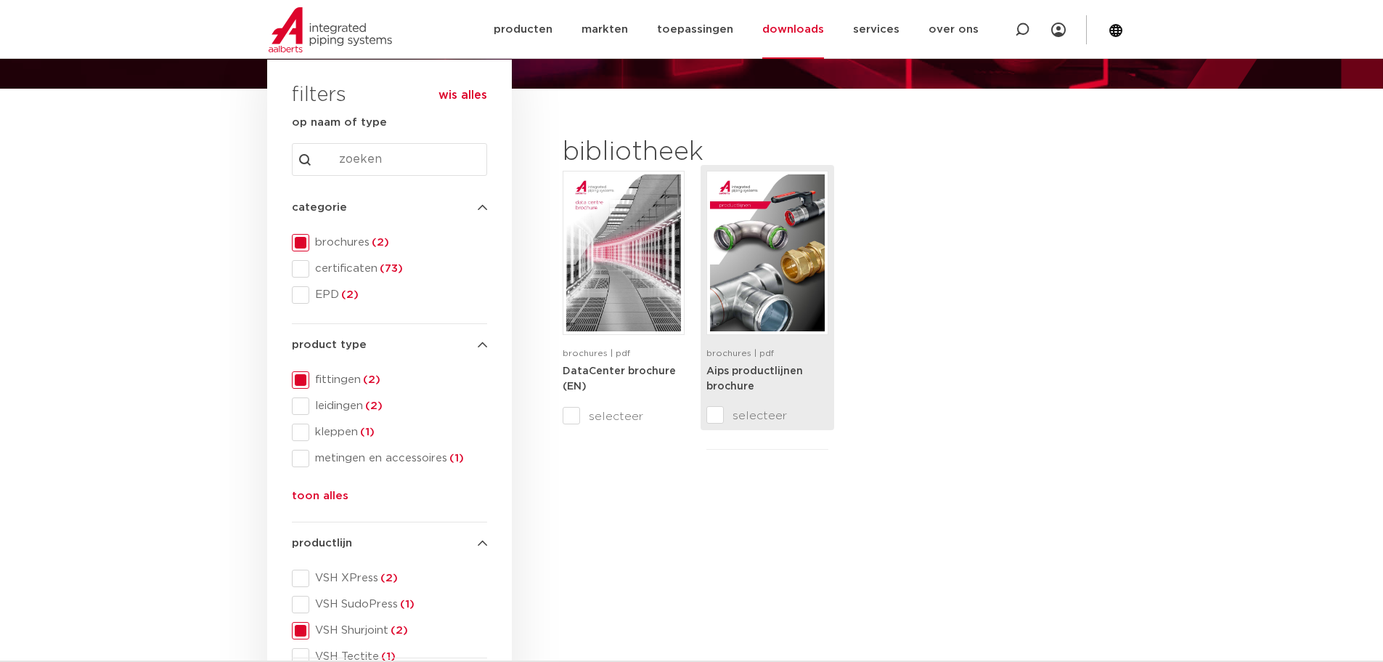
click at [761, 381] on div "Aips productlijnen brochure" at bounding box center [768, 385] width 122 height 44
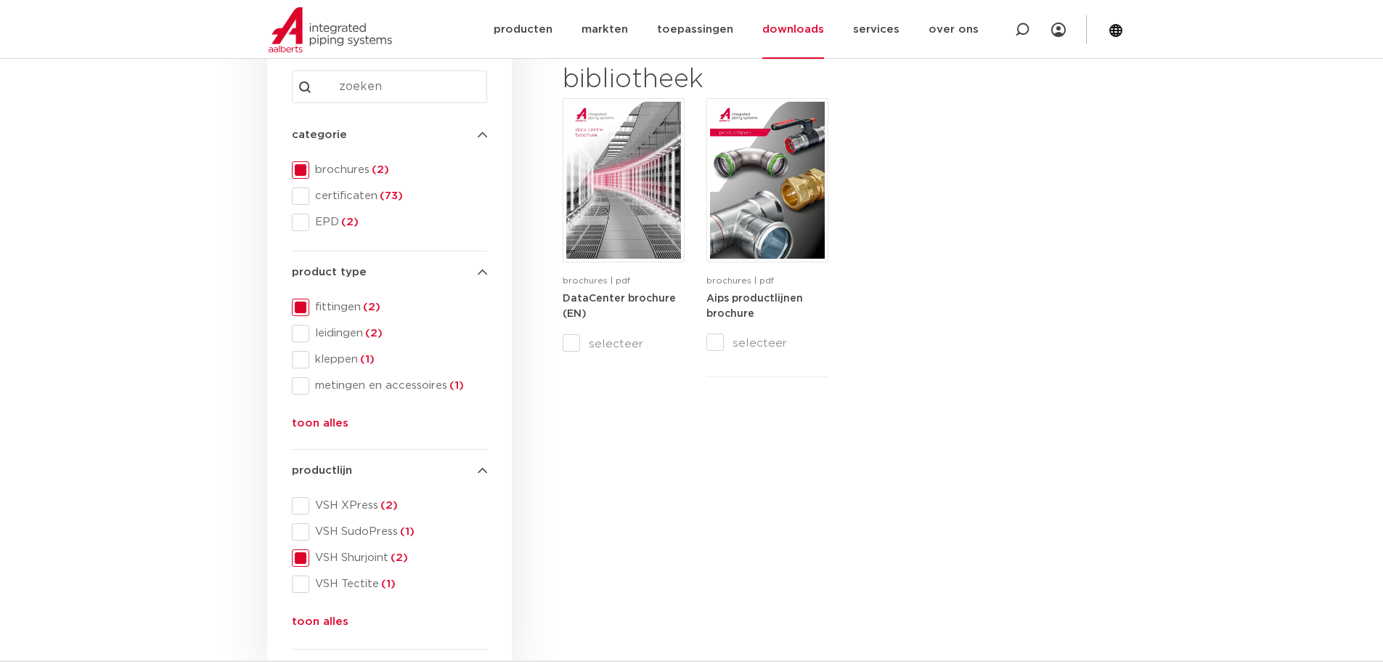
click at [302, 333] on span at bounding box center [300, 333] width 17 height 17
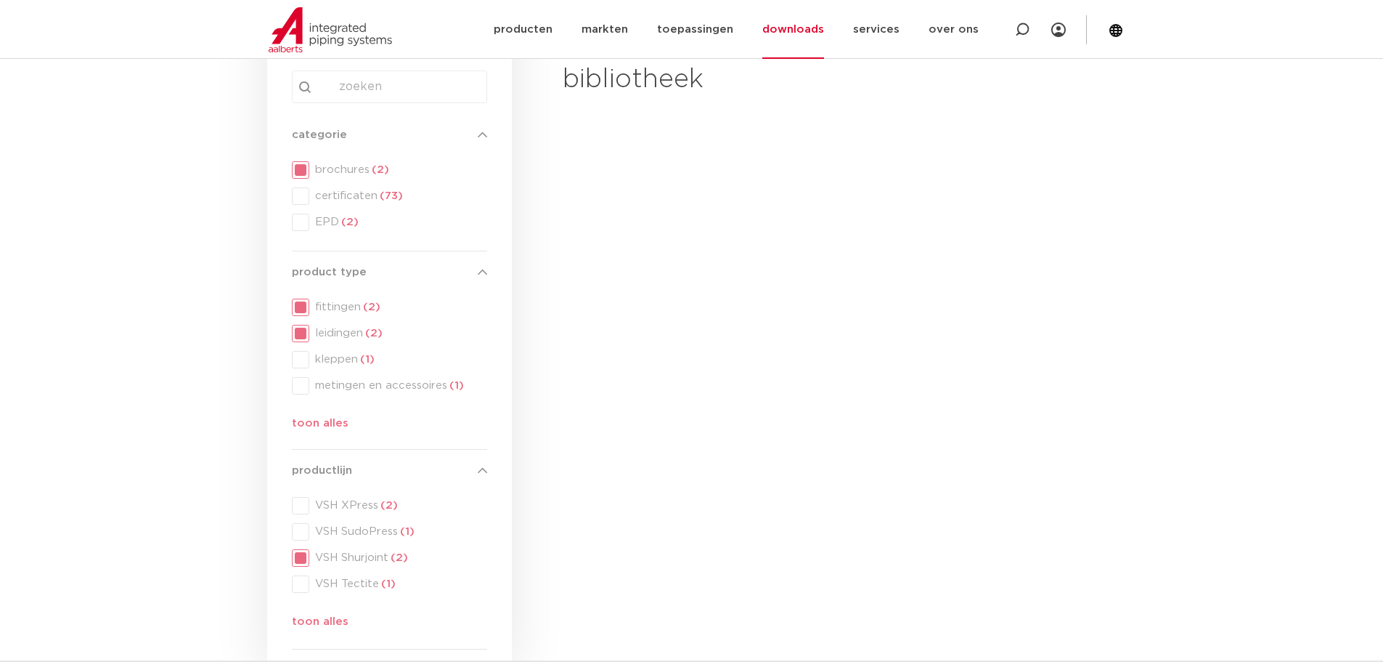
click at [303, 335] on div "product type product type fittingen (2) leidingen (2) kleppen (1) metingen en a…" at bounding box center [389, 351] width 195 height 174
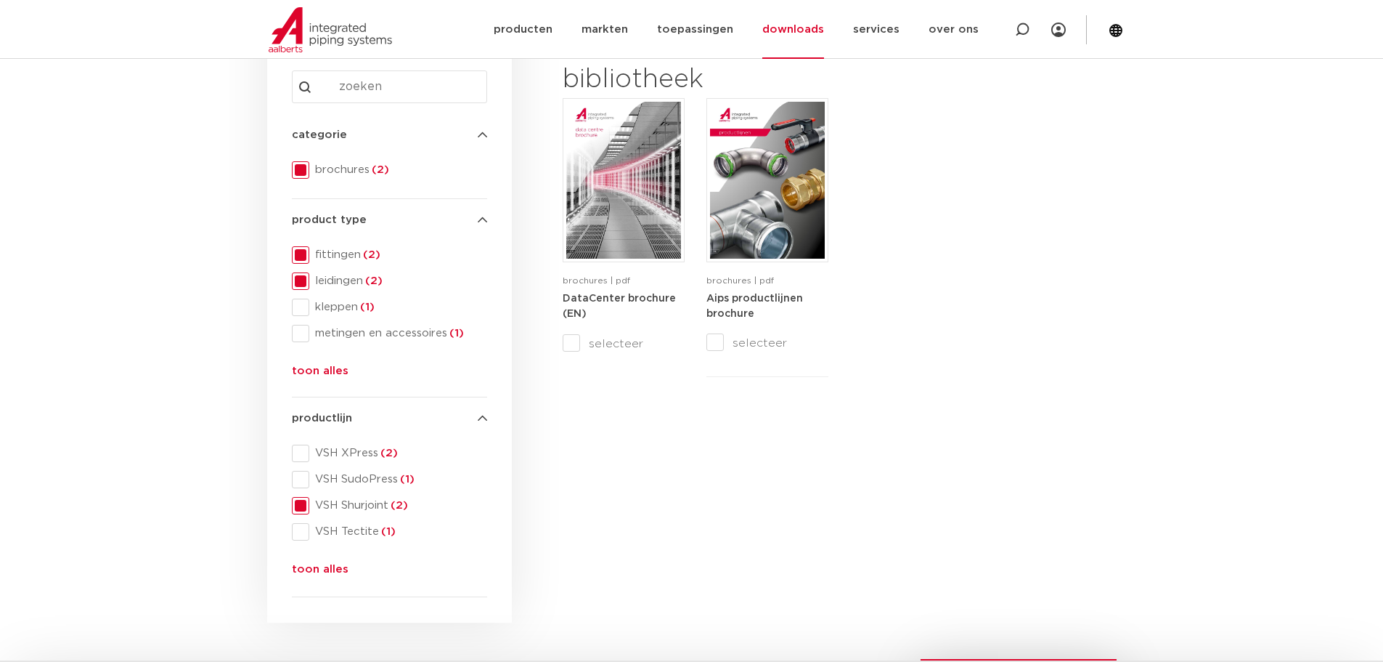
click at [298, 276] on span at bounding box center [300, 280] width 17 height 17
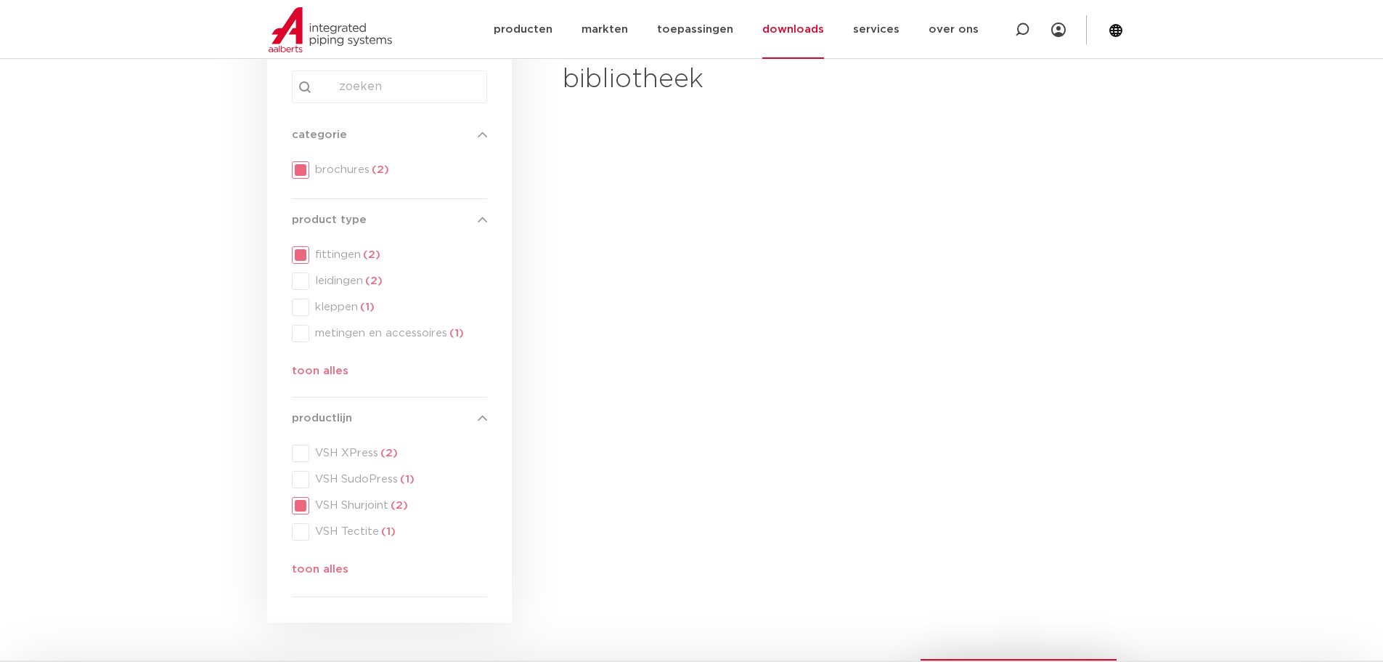
click at [299, 248] on div "product type product type fittingen (2) leidingen (2) kleppen (1) metingen en a…" at bounding box center [389, 298] width 195 height 174
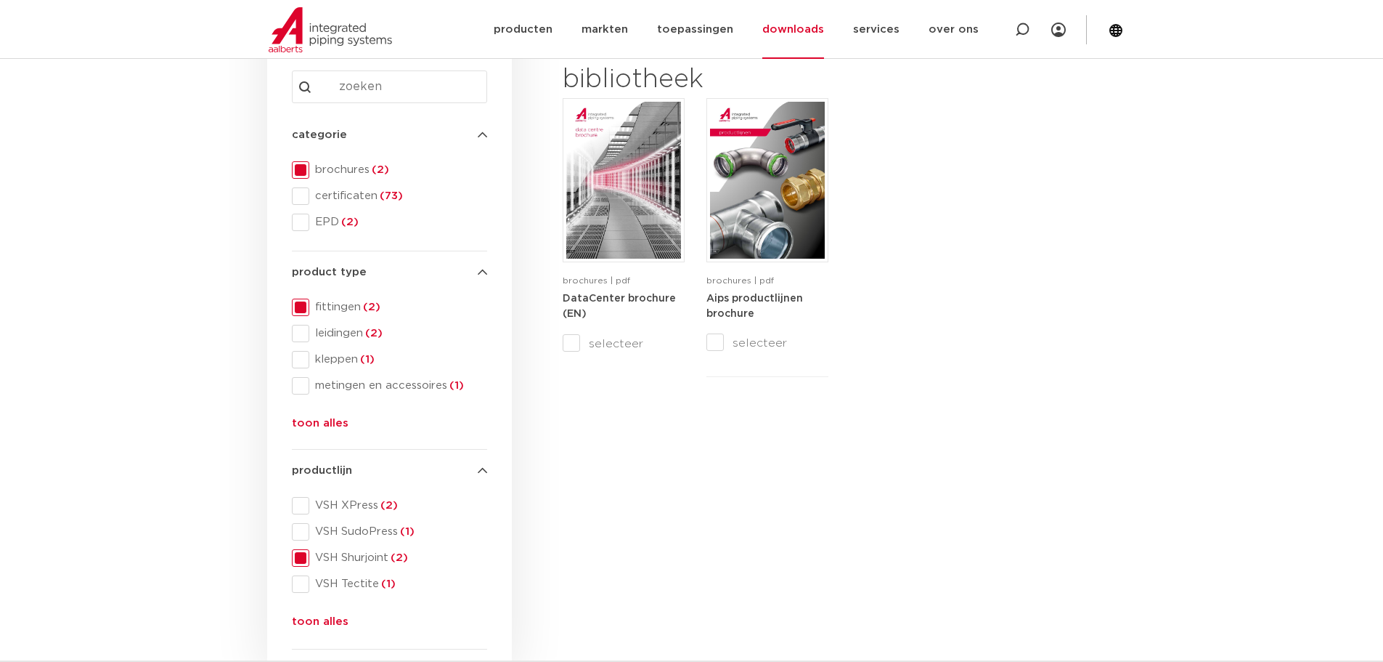
drag, startPoint x: 302, startPoint y: 302, endPoint x: 309, endPoint y: 304, distance: 7.6
click at [303, 302] on span at bounding box center [300, 306] width 17 height 17
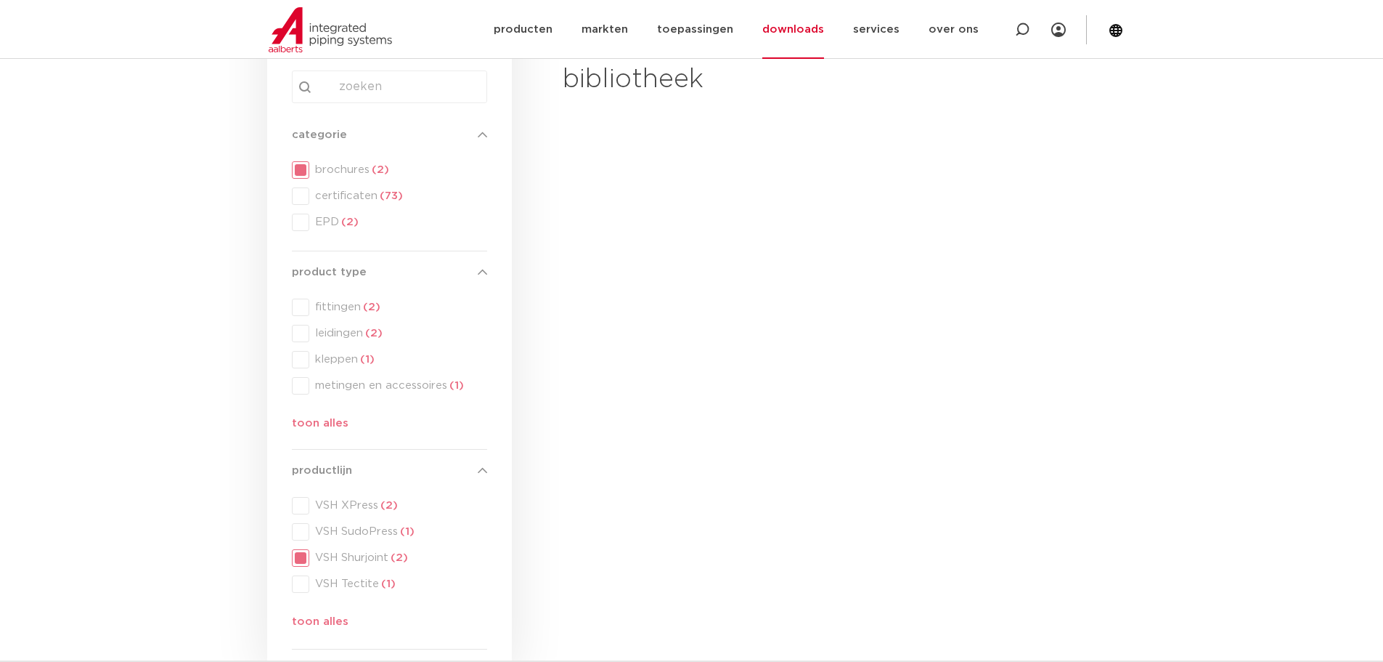
click at [302, 251] on div "categorie categorie brochures (2) certificaten (73) EPD (2)" at bounding box center [389, 183] width 195 height 137
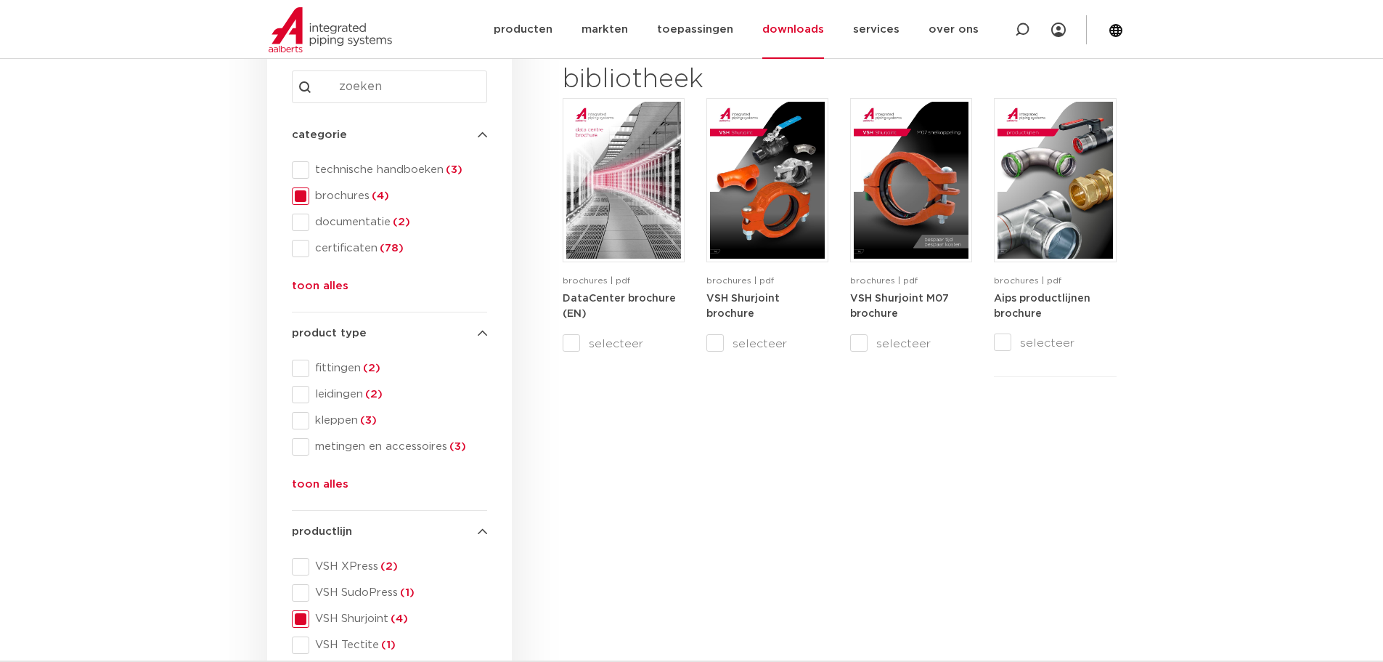
click at [308, 362] on span at bounding box center [300, 367] width 17 height 17
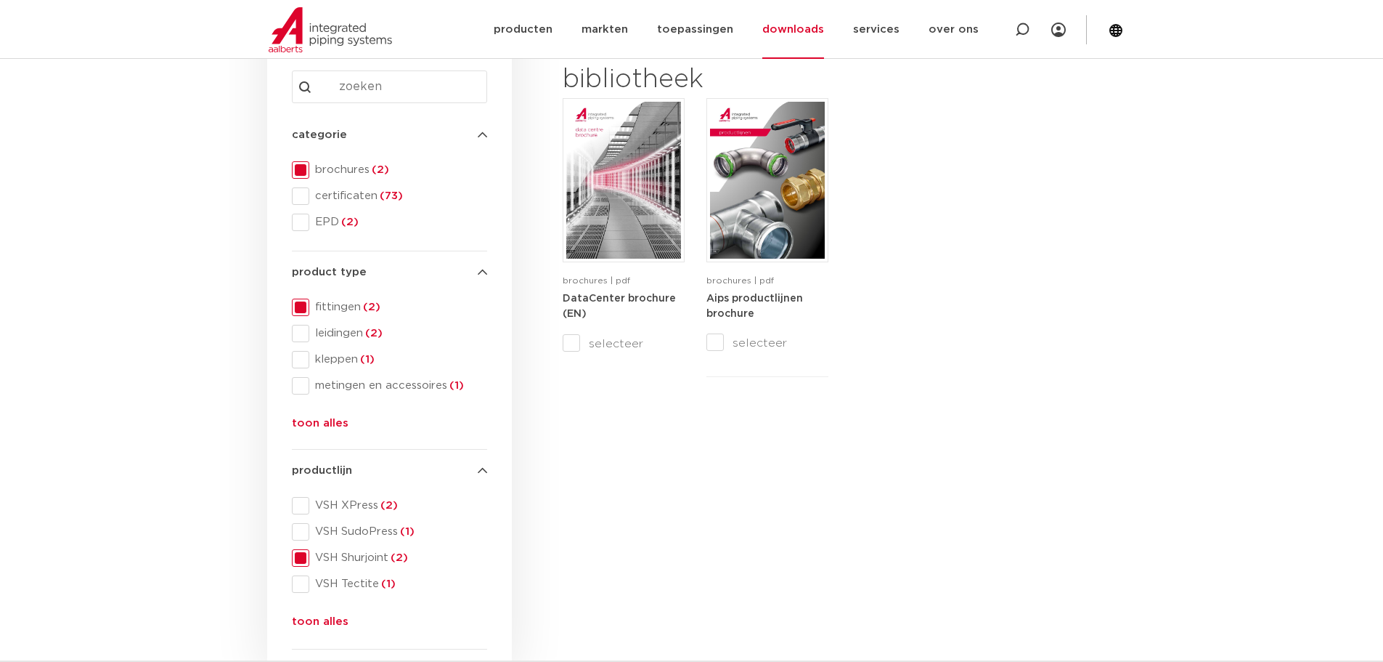
click at [301, 312] on span at bounding box center [300, 306] width 17 height 17
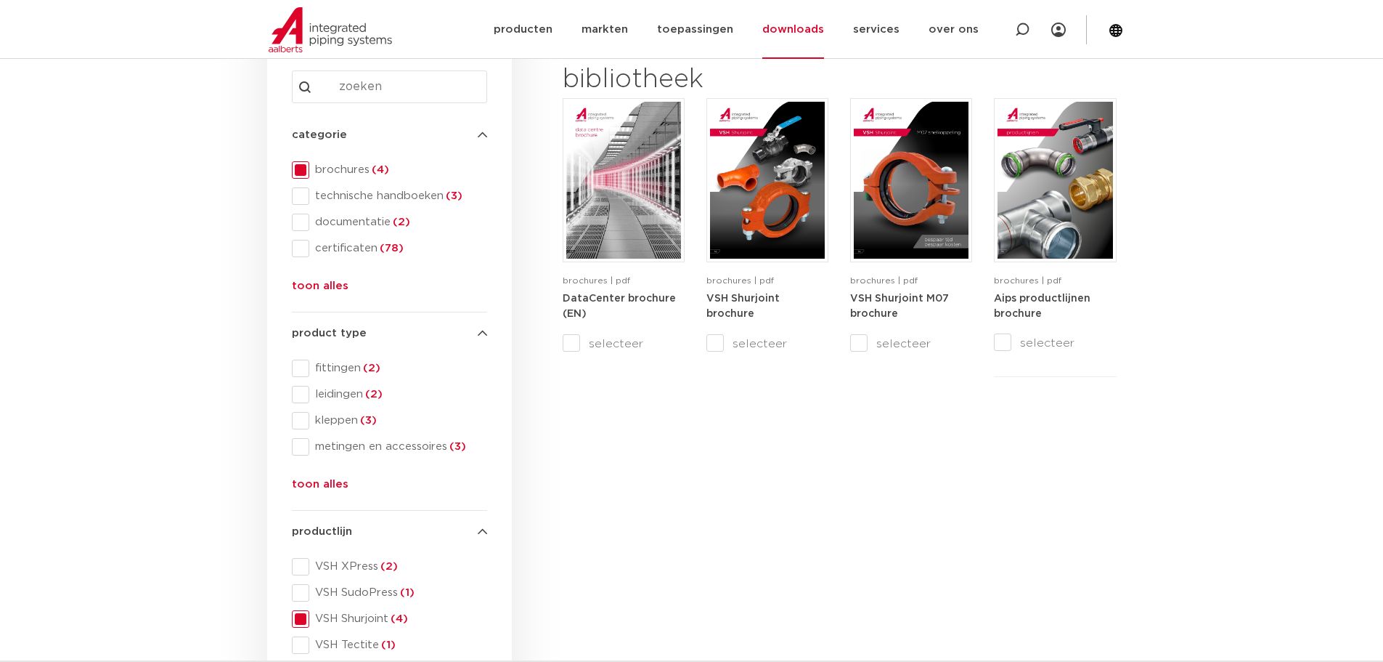
click at [307, 195] on span at bounding box center [300, 195] width 17 height 17
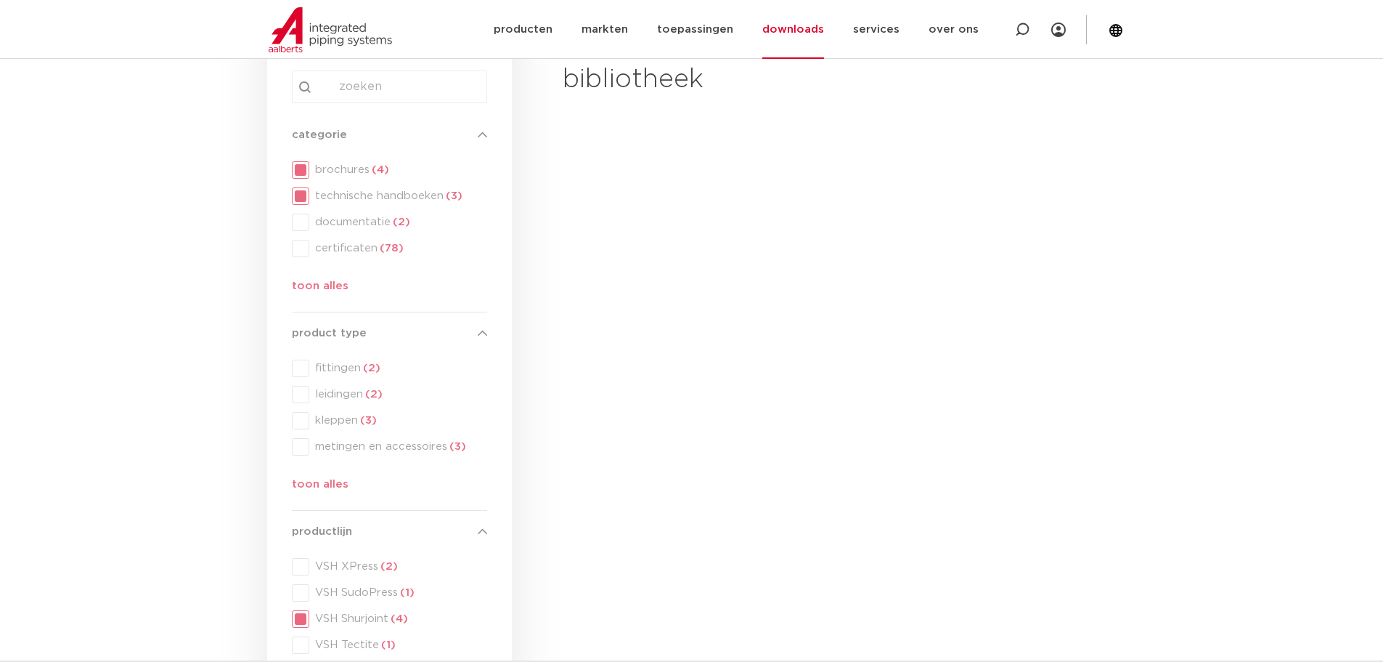
click at [301, 173] on div "categorie categorie brochures (4) technische handboeken (3) documentatie (2) ce…" at bounding box center [389, 213] width 195 height 174
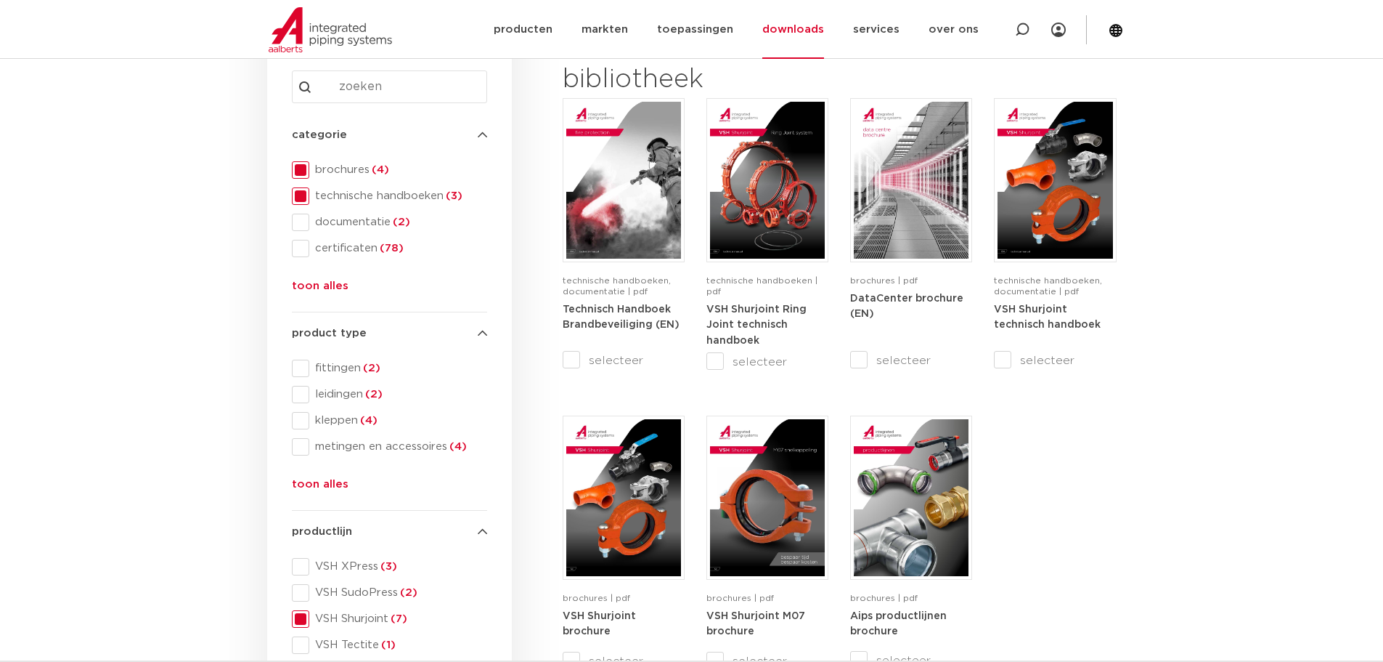
click at [301, 171] on span at bounding box center [300, 169] width 17 height 17
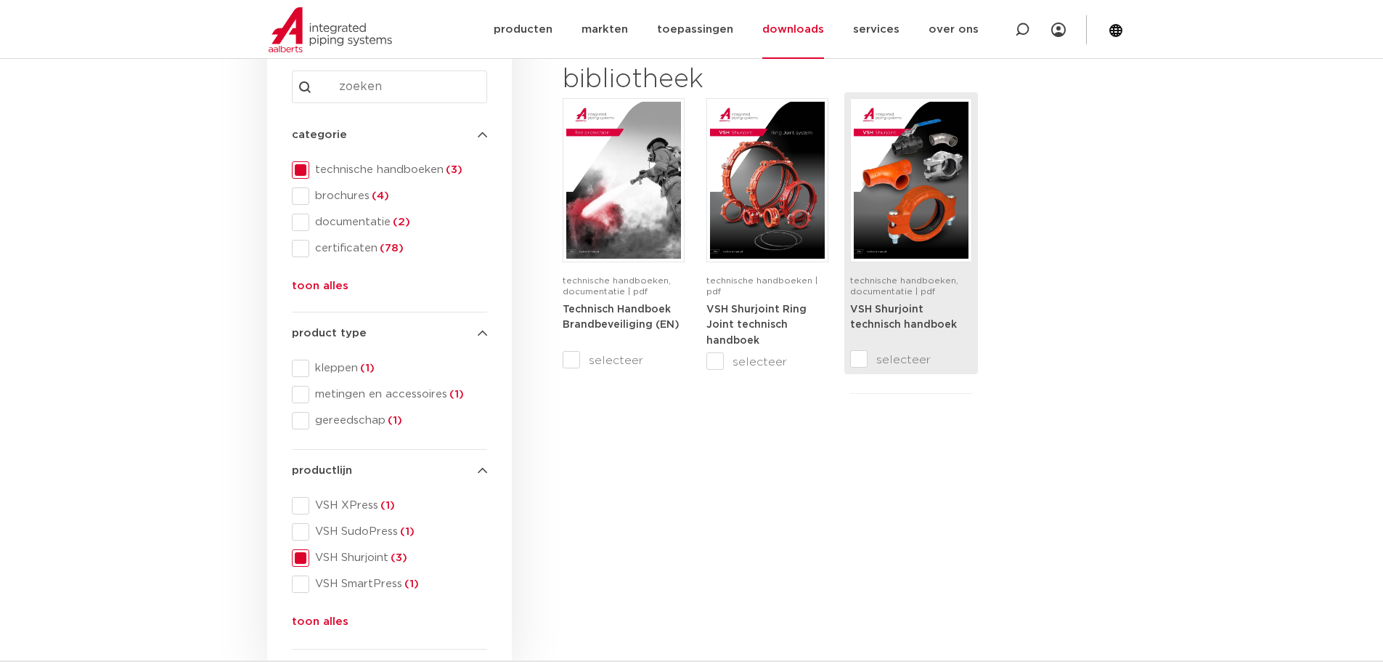
click at [898, 322] on strong "VSH Shurjoint technisch handboek" at bounding box center [903, 317] width 107 height 26
